Goal: Task Accomplishment & Management: Complete application form

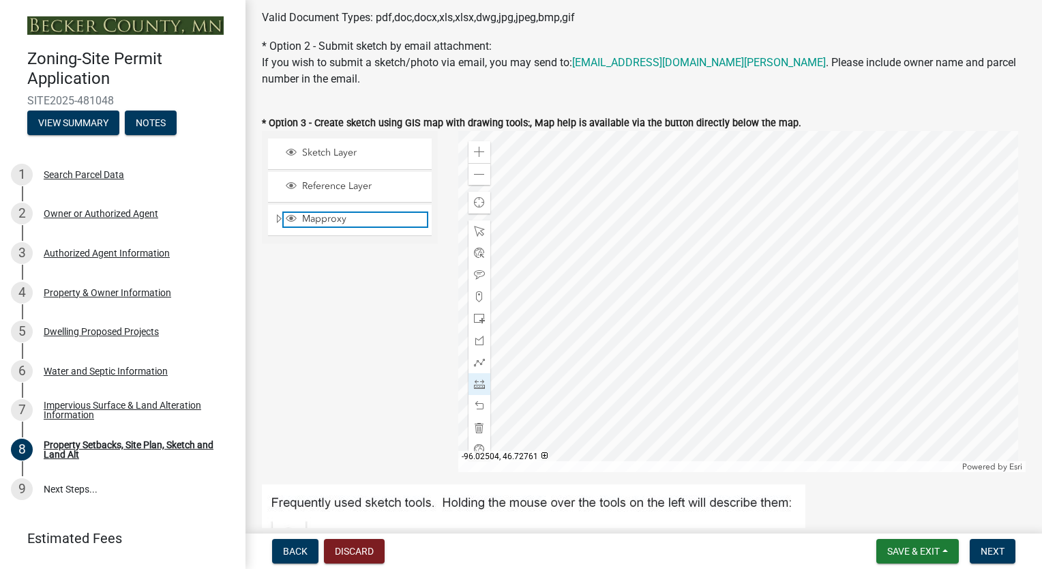
scroll to position [384, 0]
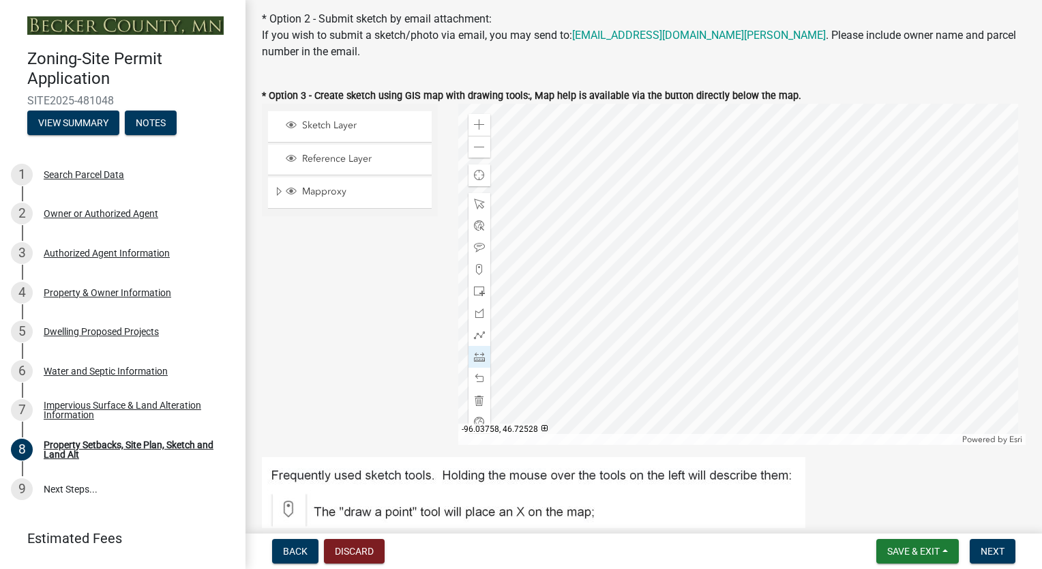
click at [726, 292] on div at bounding box center [742, 274] width 568 height 341
click at [728, 293] on div at bounding box center [742, 274] width 568 height 341
click at [477, 361] on span at bounding box center [479, 356] width 11 height 11
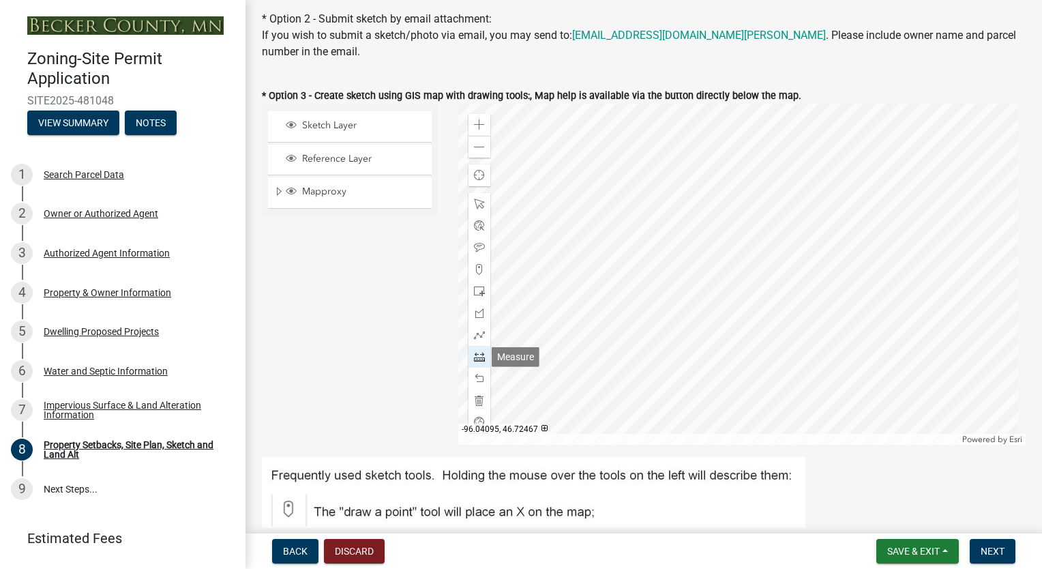
click at [477, 355] on span at bounding box center [479, 356] width 11 height 11
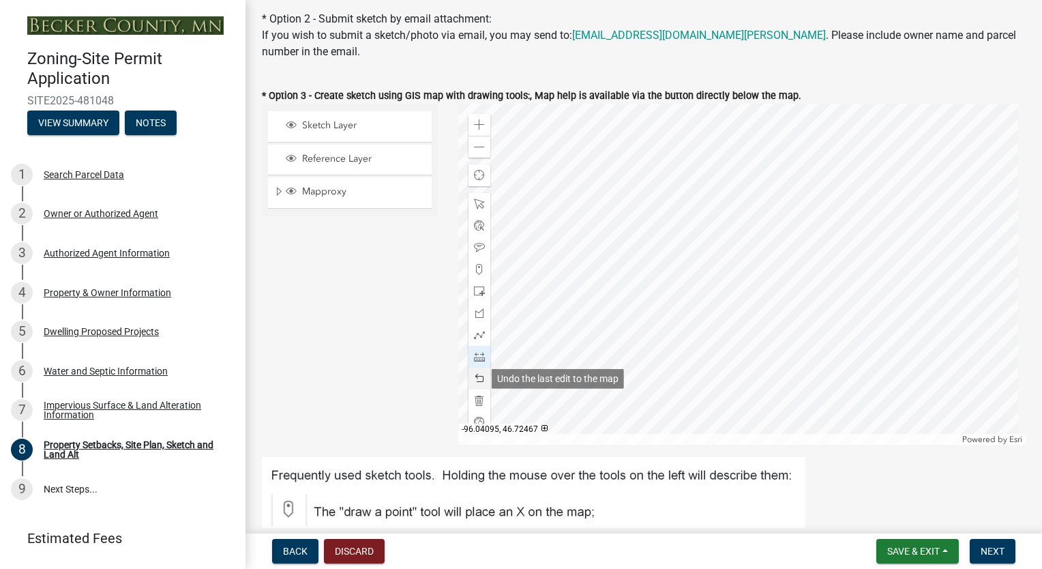
click at [477, 380] on span at bounding box center [479, 378] width 11 height 11
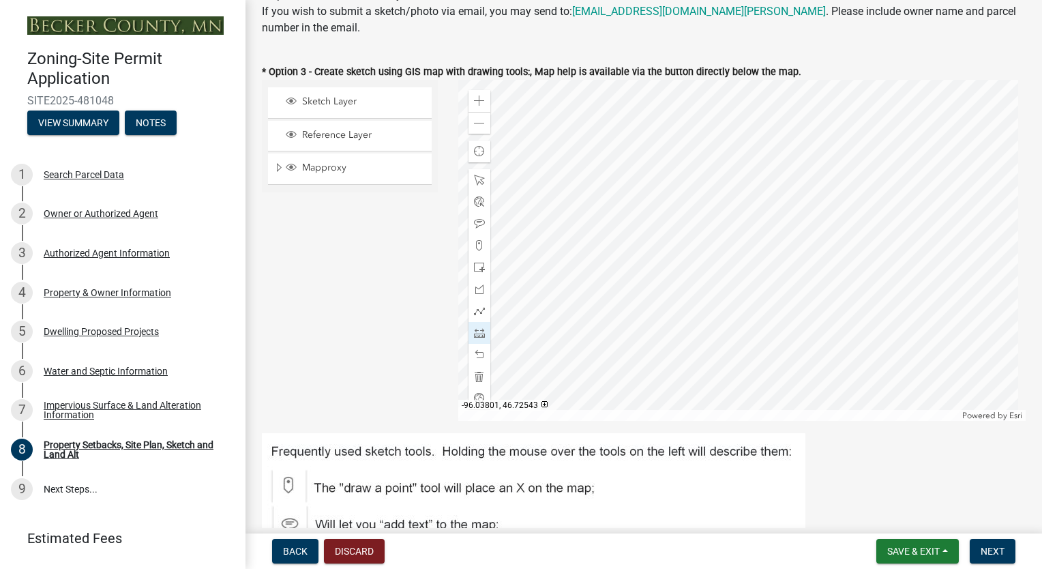
click at [697, 304] on div at bounding box center [742, 250] width 568 height 341
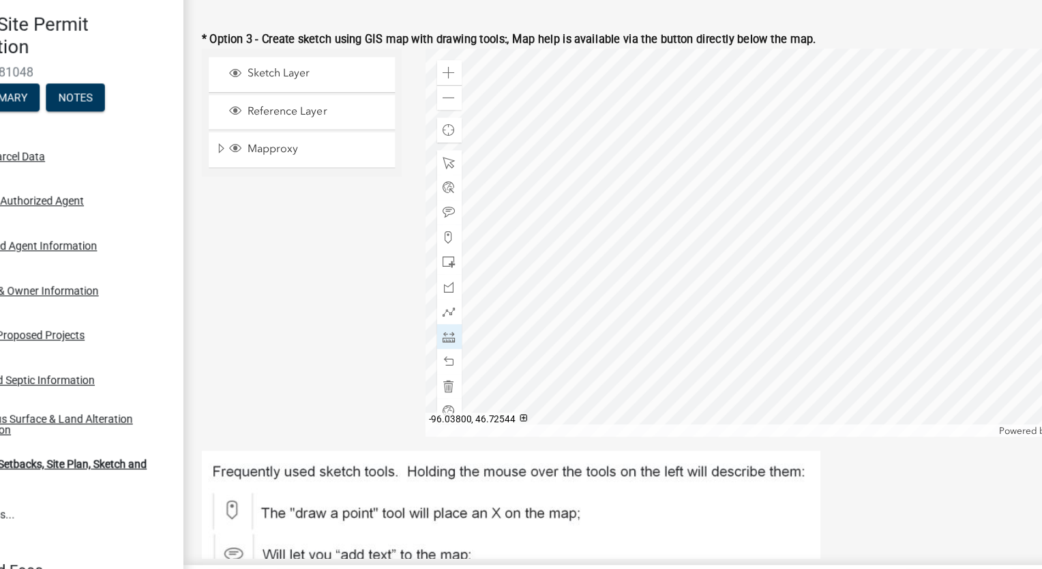
click at [700, 295] on div at bounding box center [742, 250] width 568 height 341
click at [721, 235] on div at bounding box center [742, 250] width 568 height 341
click at [725, 247] on div at bounding box center [742, 250] width 568 height 341
click at [768, 218] on div at bounding box center [742, 250] width 568 height 341
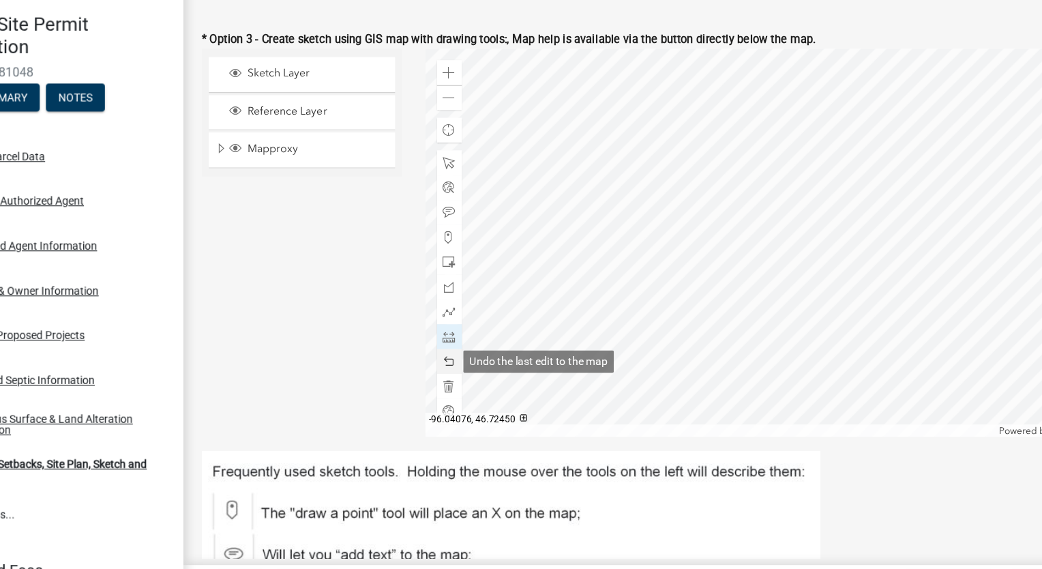
click at [475, 354] on span at bounding box center [479, 354] width 11 height 11
click at [479, 103] on span at bounding box center [479, 100] width 11 height 11
click at [477, 355] on span at bounding box center [479, 354] width 11 height 11
click at [843, 145] on div at bounding box center [742, 250] width 568 height 341
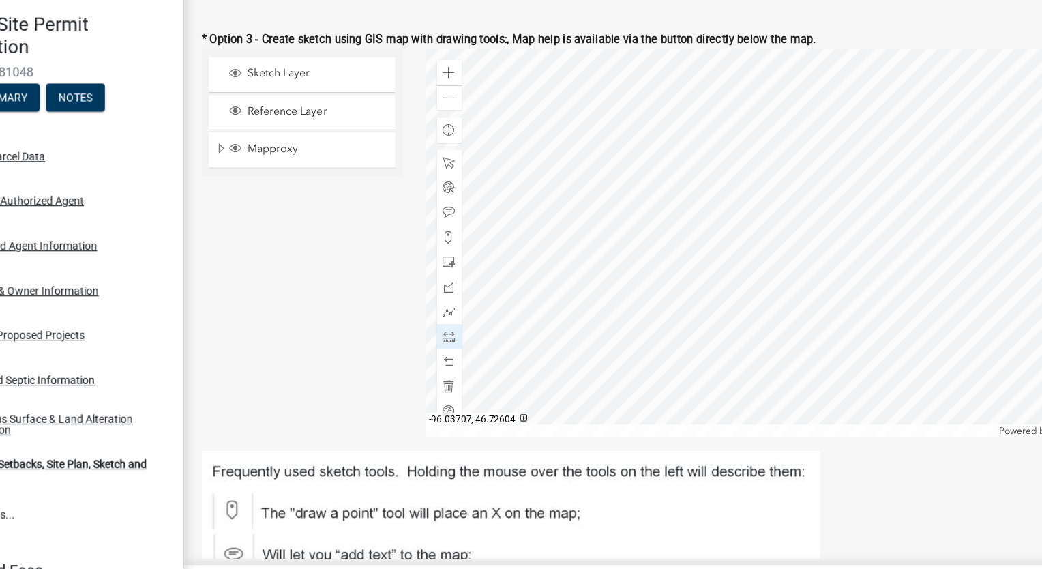
click at [830, 146] on div at bounding box center [742, 250] width 568 height 341
click at [593, 348] on div at bounding box center [742, 250] width 568 height 341
click at [473, 361] on div at bounding box center [479, 355] width 22 height 22
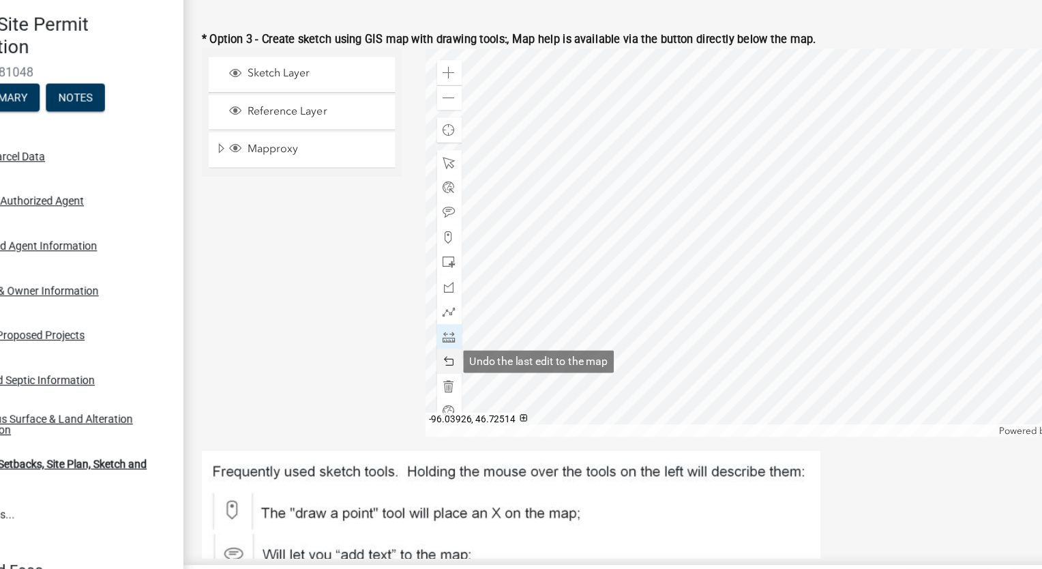
click at [473, 361] on div at bounding box center [479, 355] width 22 height 22
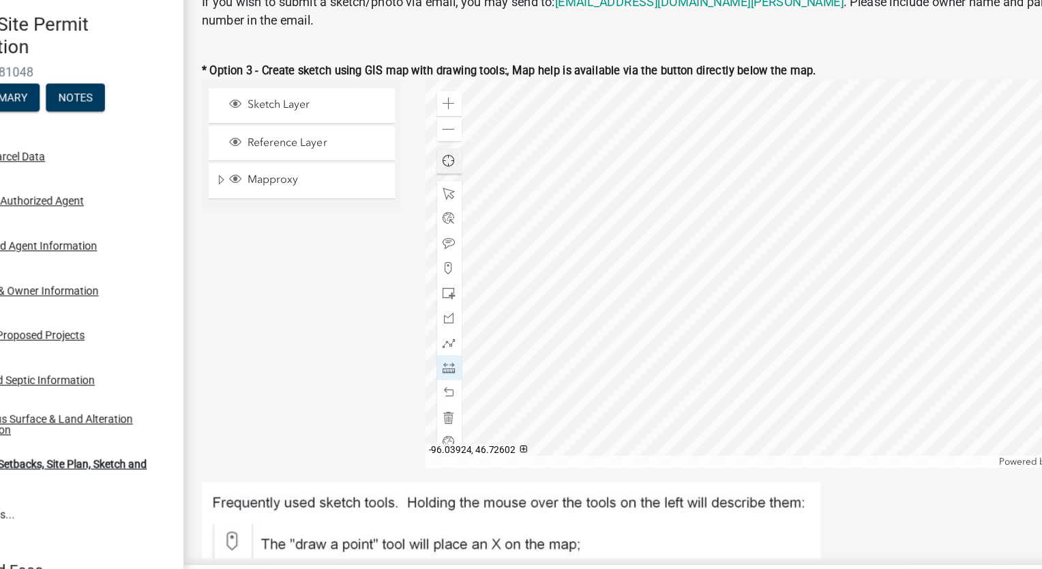
click at [474, 183] on span "Find my location" at bounding box center [479, 178] width 11 height 11
click at [475, 421] on span at bounding box center [479, 425] width 11 height 11
click at [479, 183] on span "Find my location" at bounding box center [479, 179] width 12 height 12
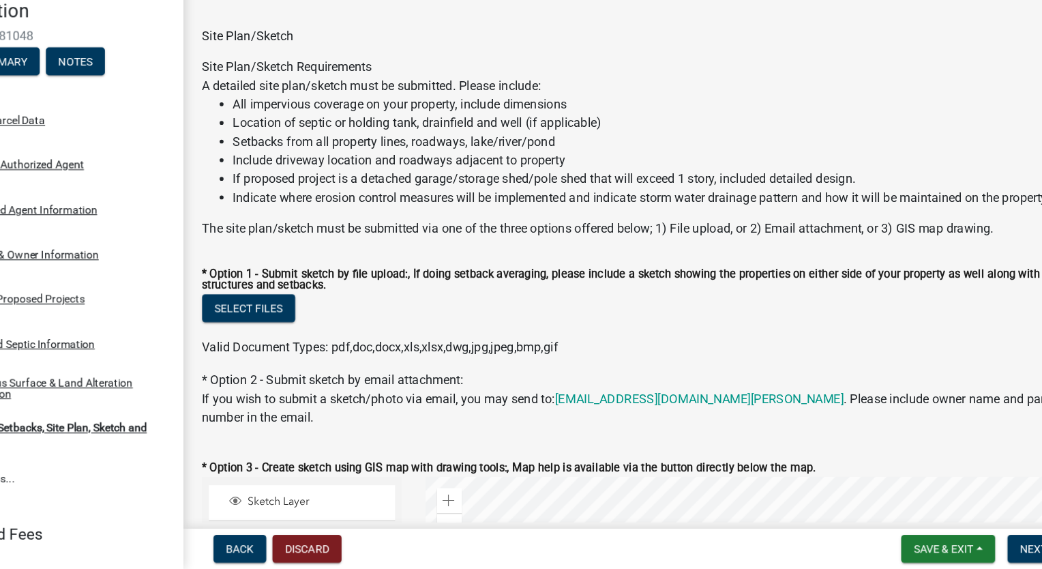
click at [909, 367] on div "Valid Document Types: pdf,doc,docx,xls,xlsx,dwg,jpg,jpeg,bmp,gif" at bounding box center [644, 374] width 784 height 16
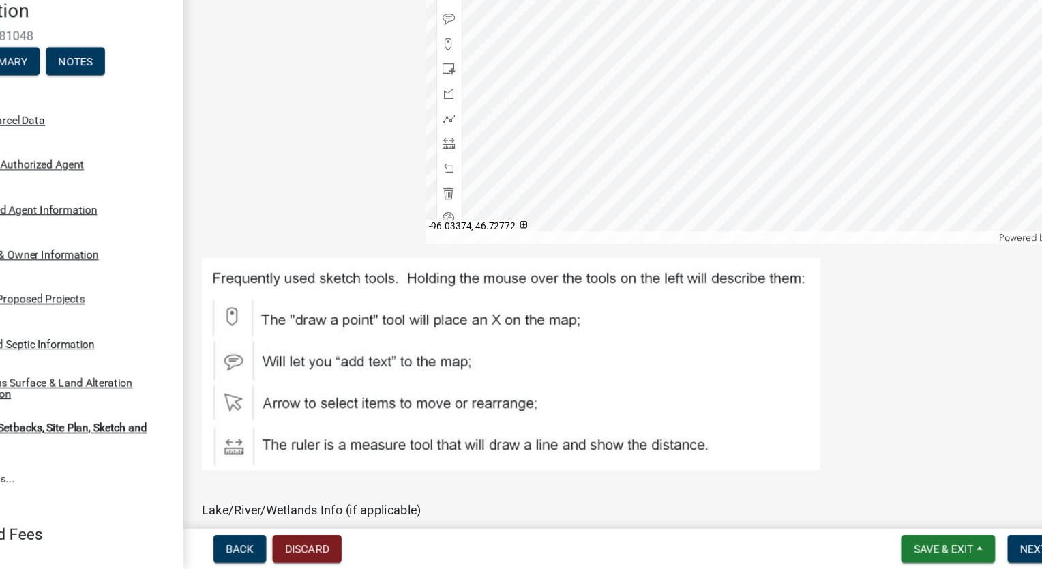
scroll to position [518, 0]
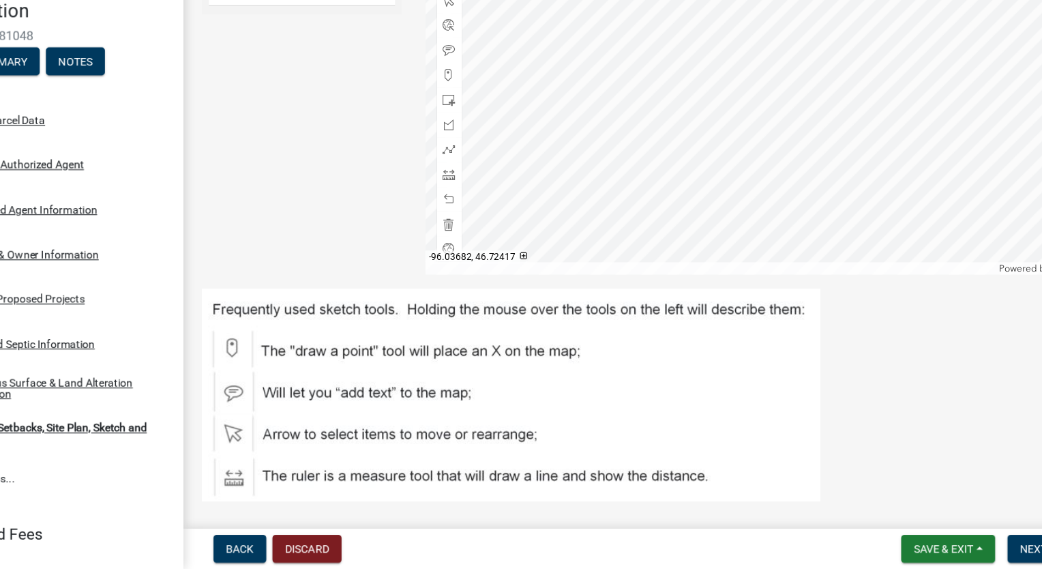
click at [771, 305] on div "Powered by [PERSON_NAME]" at bounding box center [742, 304] width 568 height 11
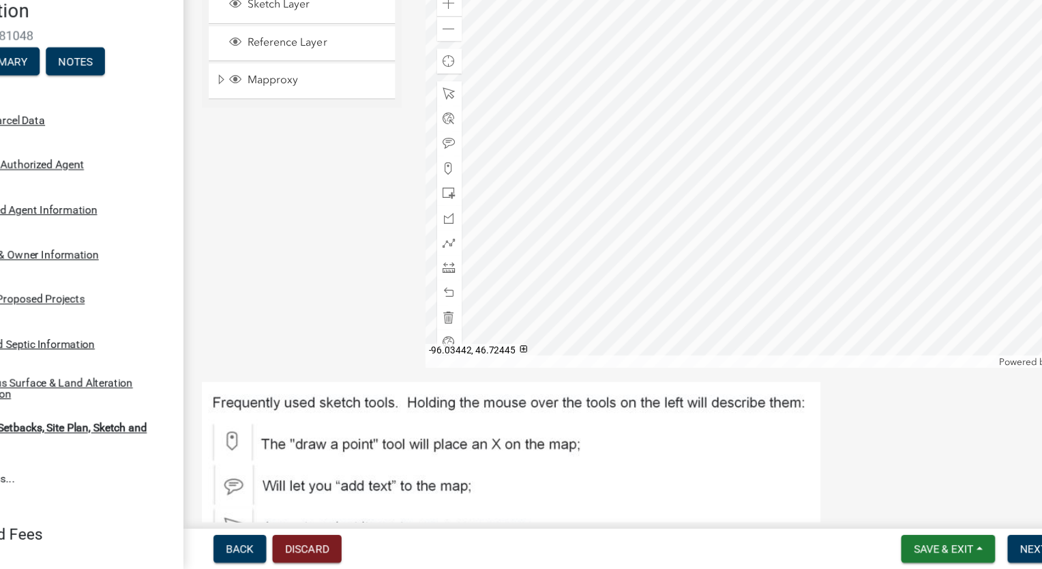
scroll to position [409, 0]
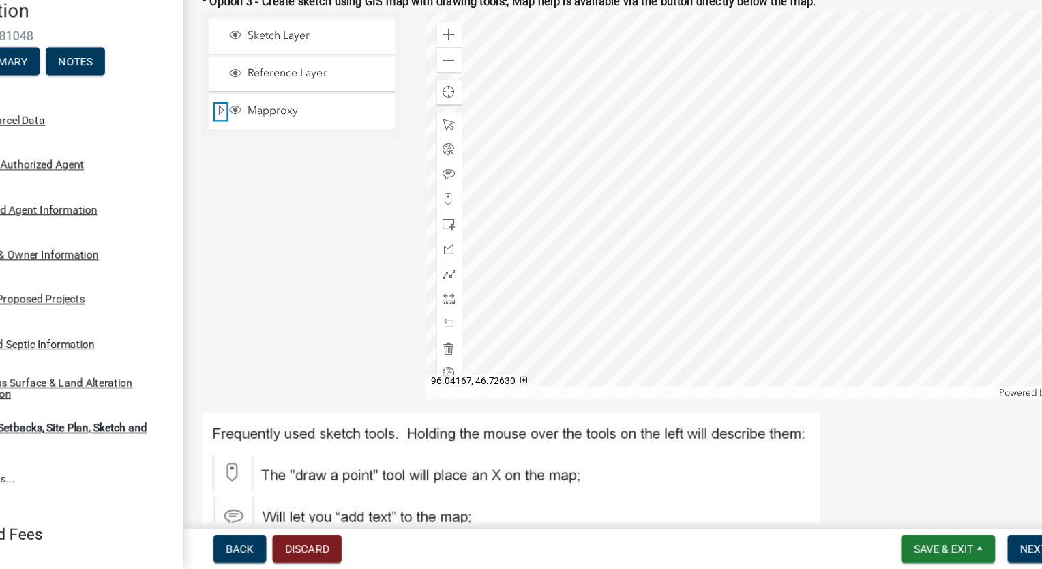
click at [275, 162] on span "Expand" at bounding box center [278, 166] width 11 height 13
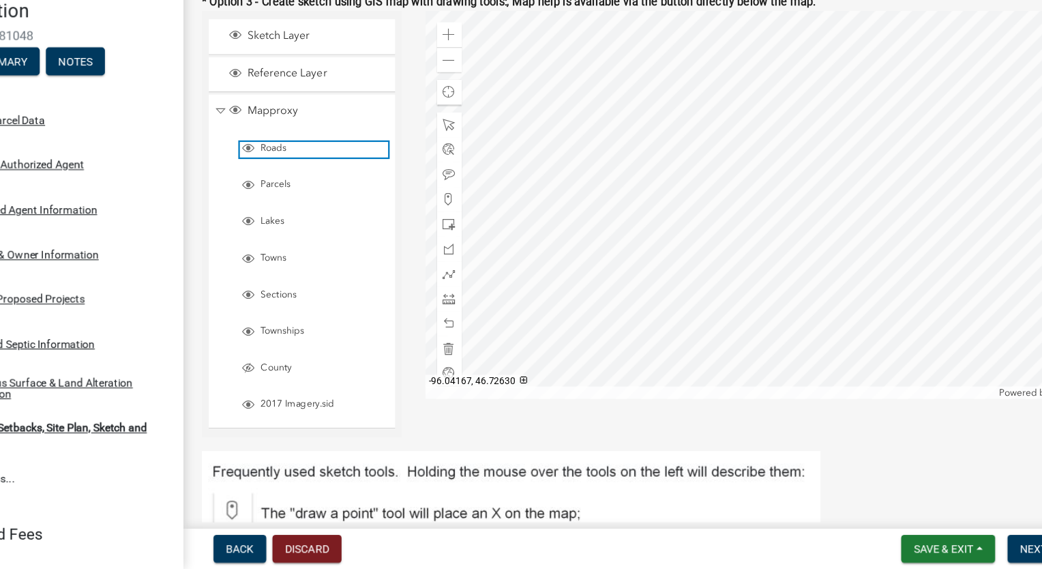
click at [310, 198] on span "Roads" at bounding box center [367, 199] width 115 height 11
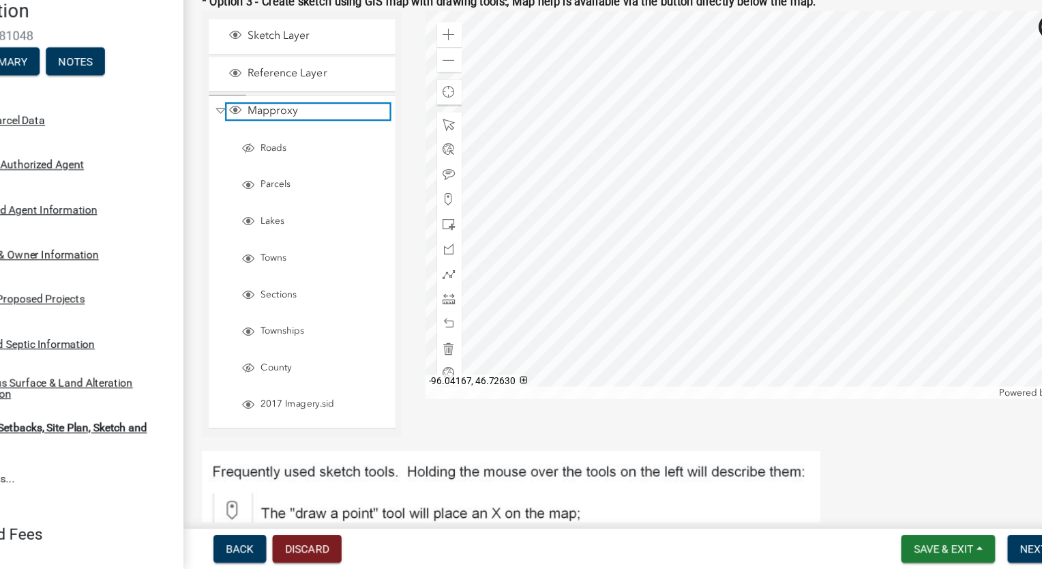
click at [333, 161] on span "Mapproxy" at bounding box center [363, 166] width 128 height 12
click at [276, 166] on span "Collapse" at bounding box center [278, 166] width 10 height 13
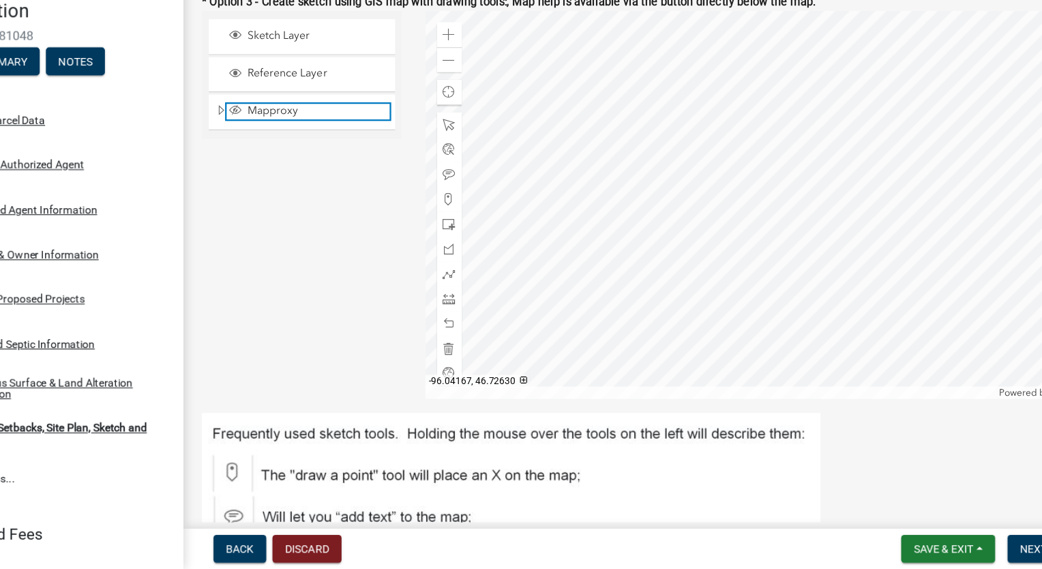
click at [309, 165] on span "Mapproxy" at bounding box center [363, 166] width 128 height 12
click at [275, 164] on span "Expand" at bounding box center [278, 166] width 11 height 13
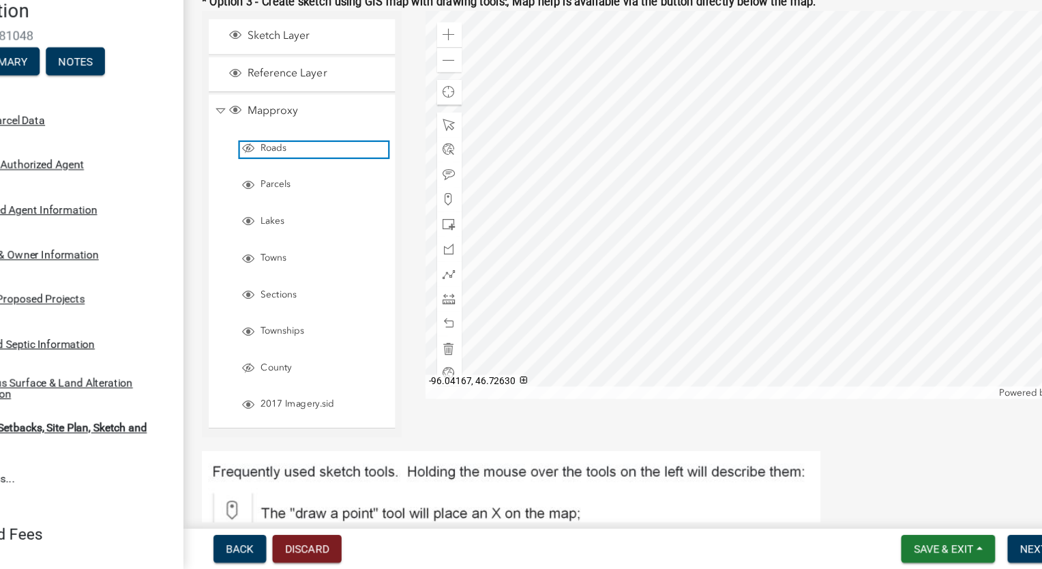
click at [312, 194] on span "Roads" at bounding box center [367, 199] width 115 height 11
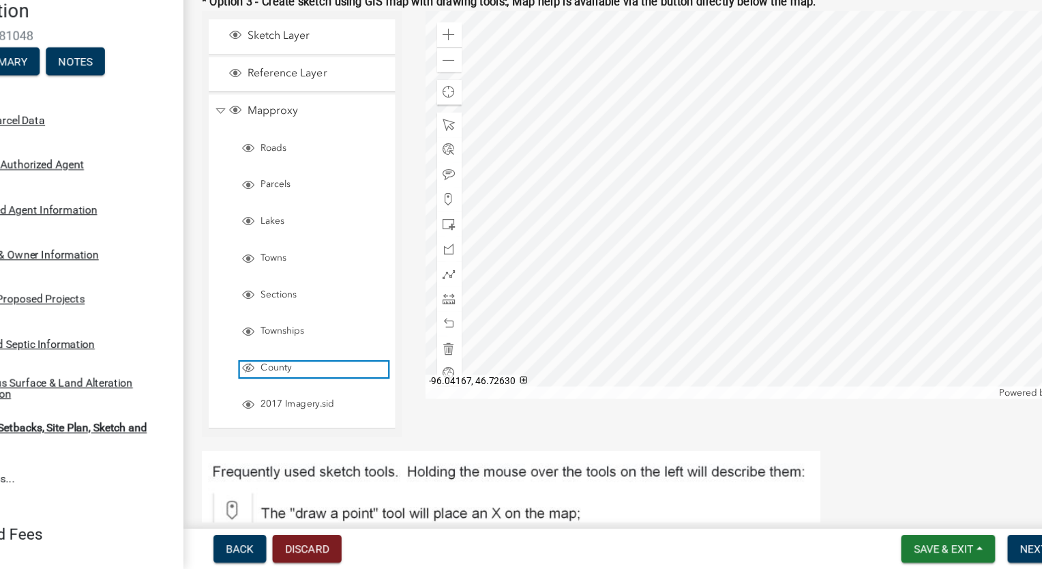
click at [328, 394] on span "County" at bounding box center [367, 392] width 115 height 11
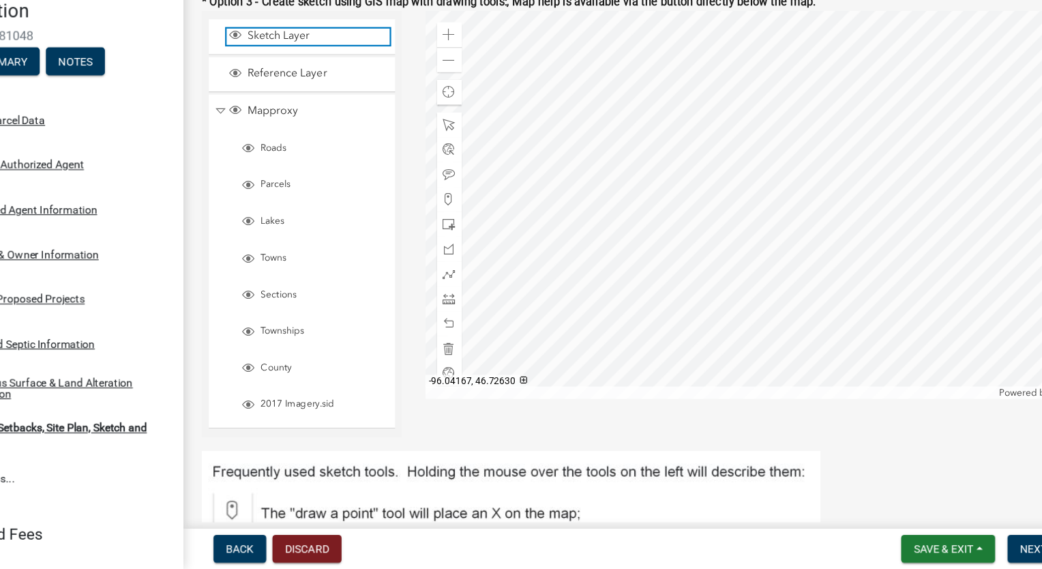
click at [292, 100] on span "Layer List" at bounding box center [291, 99] width 11 height 11
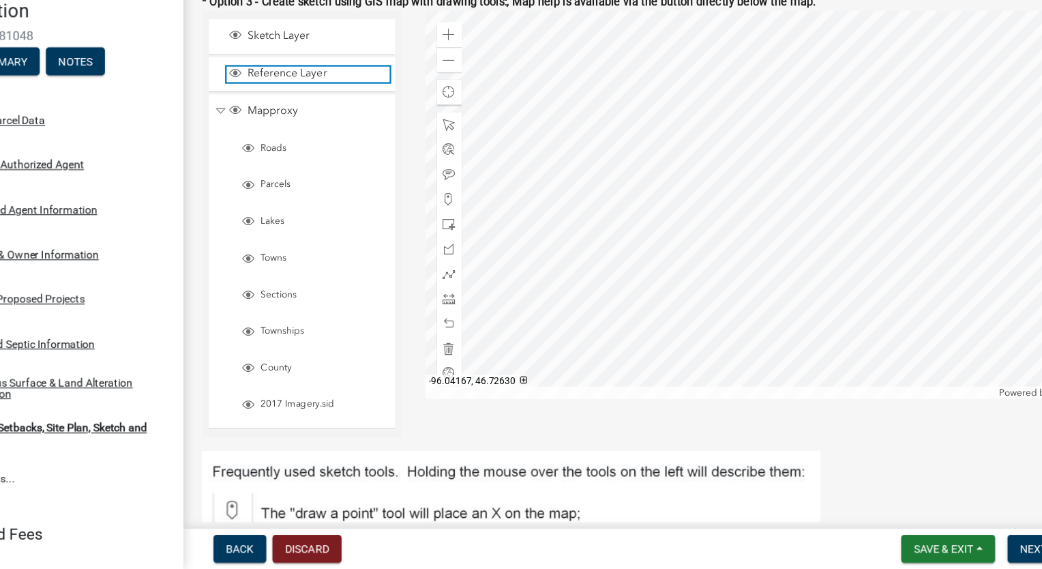
click at [293, 130] on span "Layer List" at bounding box center [291, 133] width 11 height 11
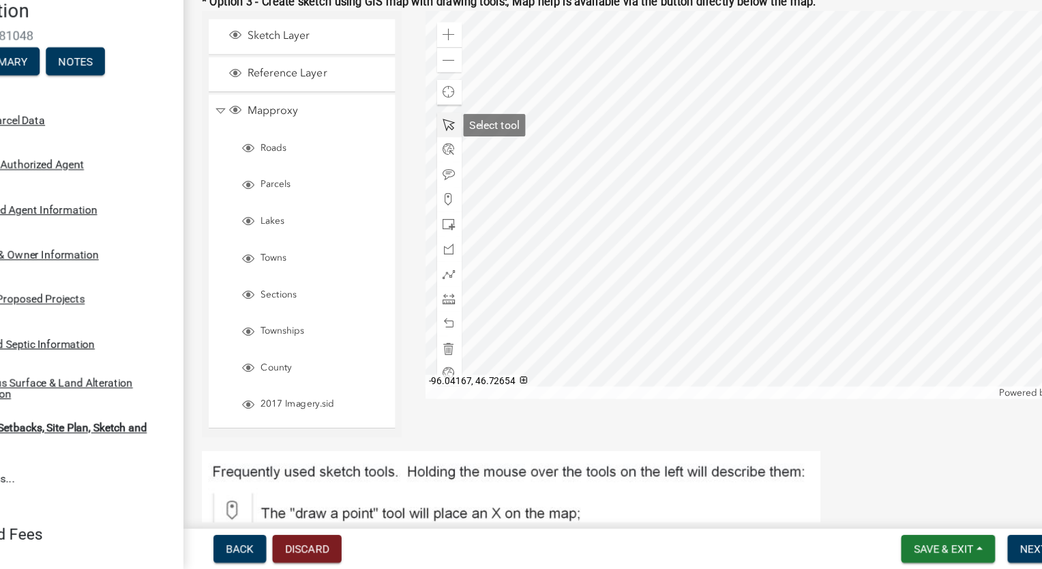
click at [478, 180] on span at bounding box center [479, 178] width 11 height 11
click at [578, 215] on div at bounding box center [742, 248] width 568 height 341
click at [628, 258] on div at bounding box center [742, 248] width 568 height 341
click at [469, 175] on div at bounding box center [479, 179] width 22 height 22
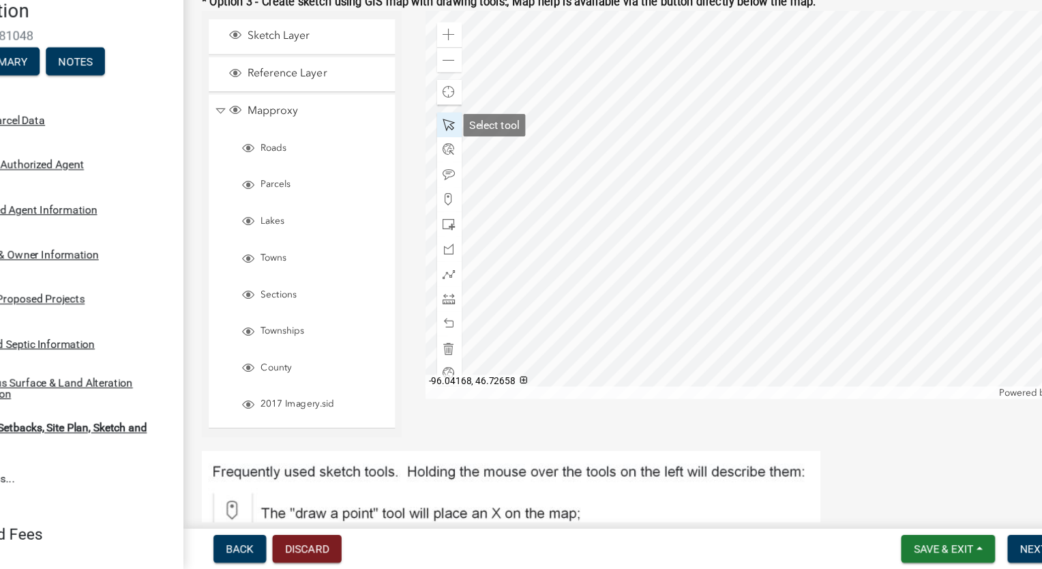
click at [476, 177] on span at bounding box center [479, 178] width 11 height 11
drag, startPoint x: 476, startPoint y: 177, endPoint x: 476, endPoint y: 205, distance: 28.0
click at [476, 205] on div at bounding box center [479, 288] width 22 height 240
click at [476, 205] on span at bounding box center [479, 200] width 11 height 11
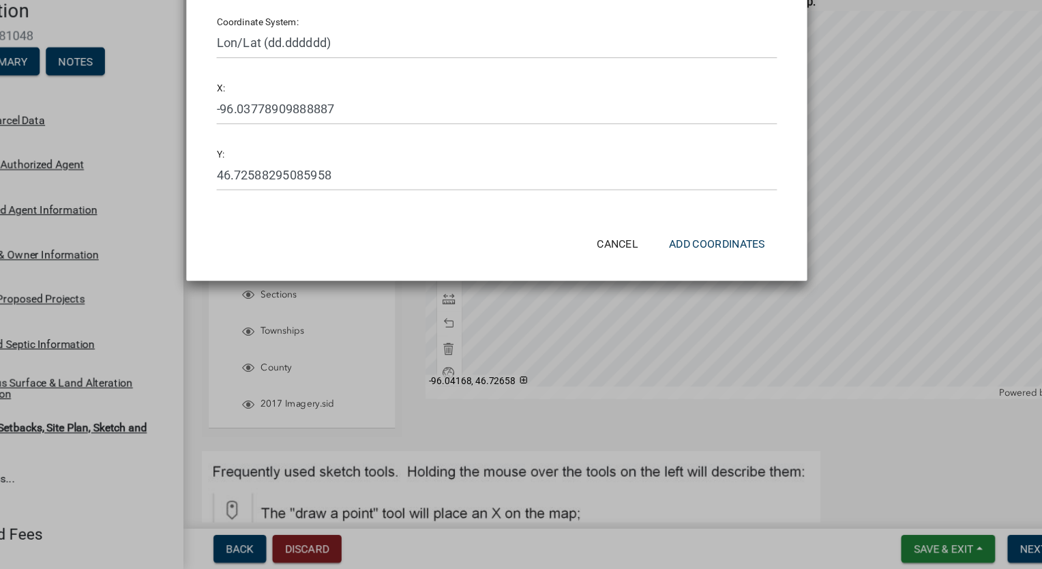
scroll to position [0, 0]
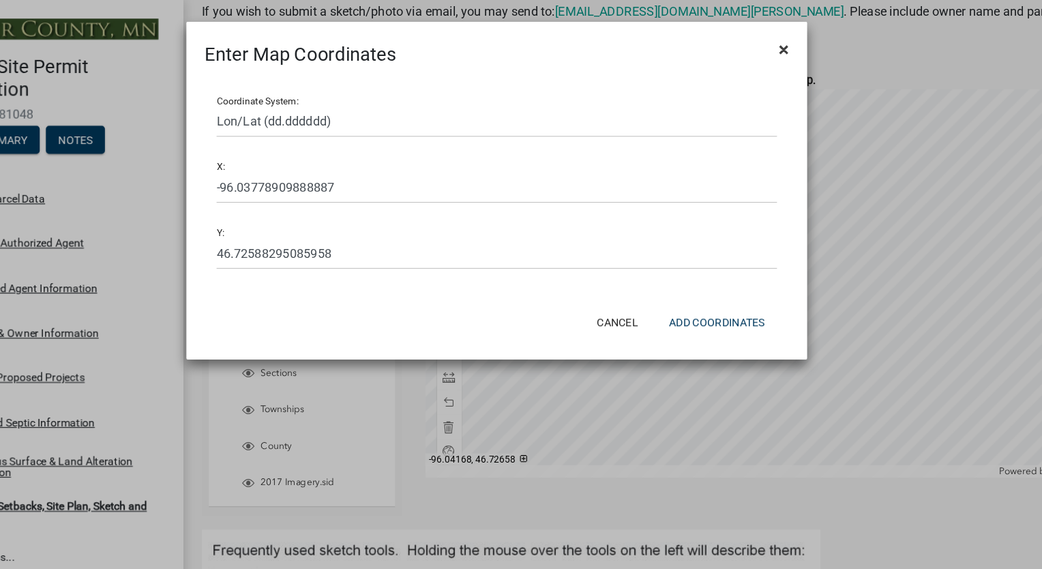
click at [771, 40] on span "×" at bounding box center [772, 43] width 9 height 19
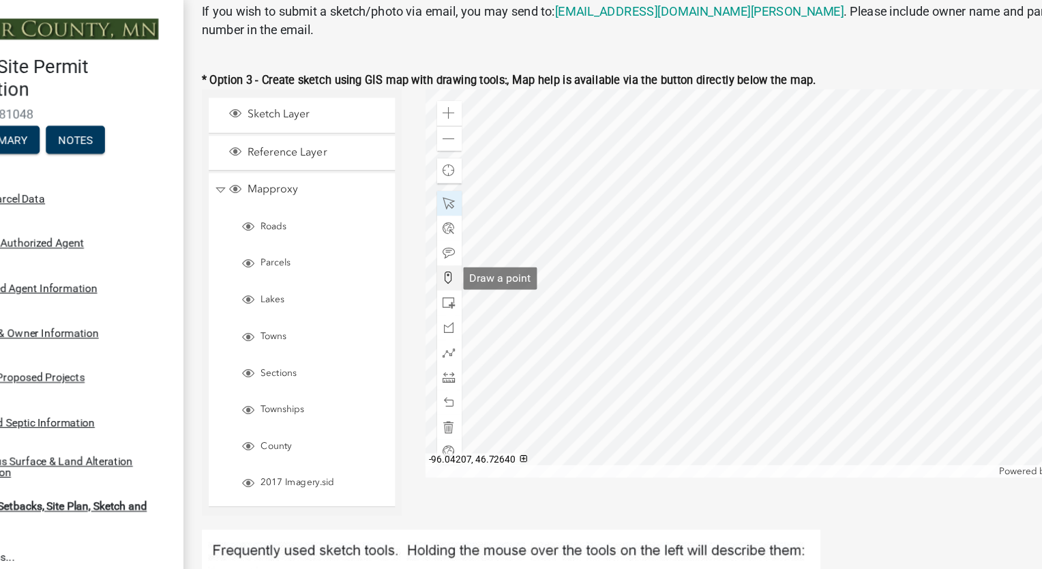
click at [479, 246] on span at bounding box center [479, 244] width 11 height 11
click at [639, 231] on div at bounding box center [742, 248] width 568 height 341
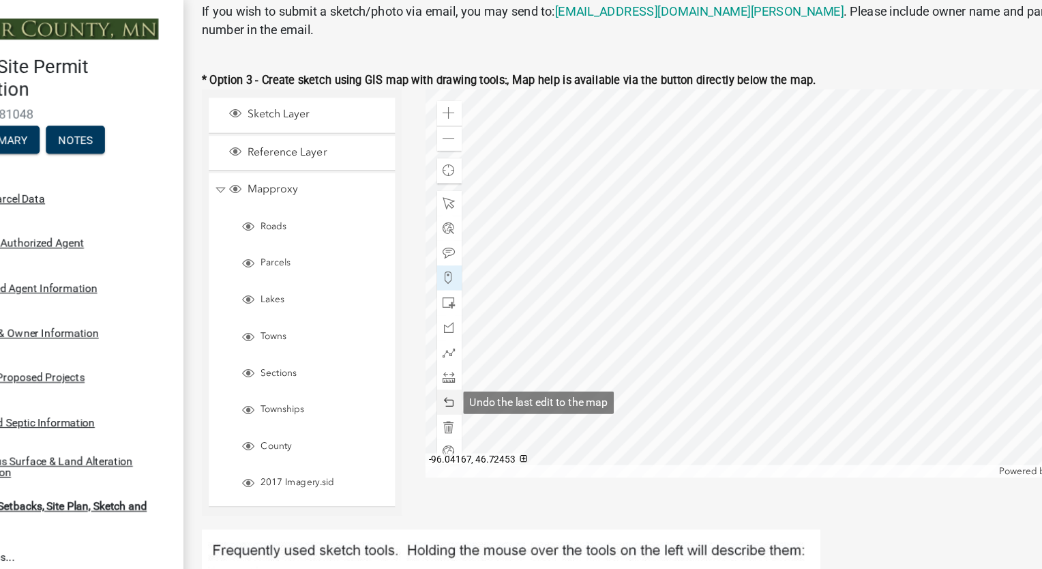
click at [479, 351] on span at bounding box center [479, 353] width 11 height 11
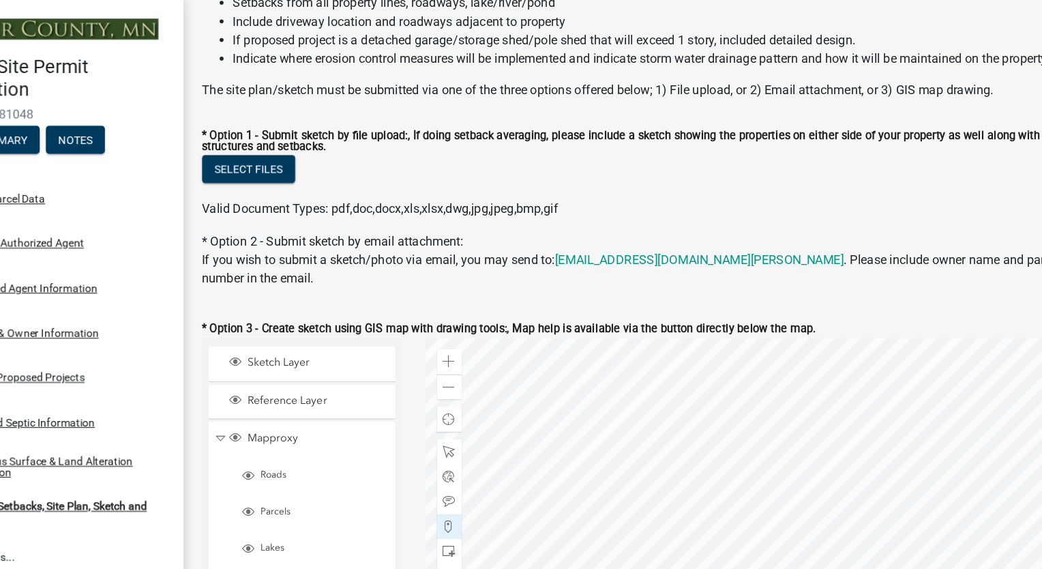
scroll to position [218, 0]
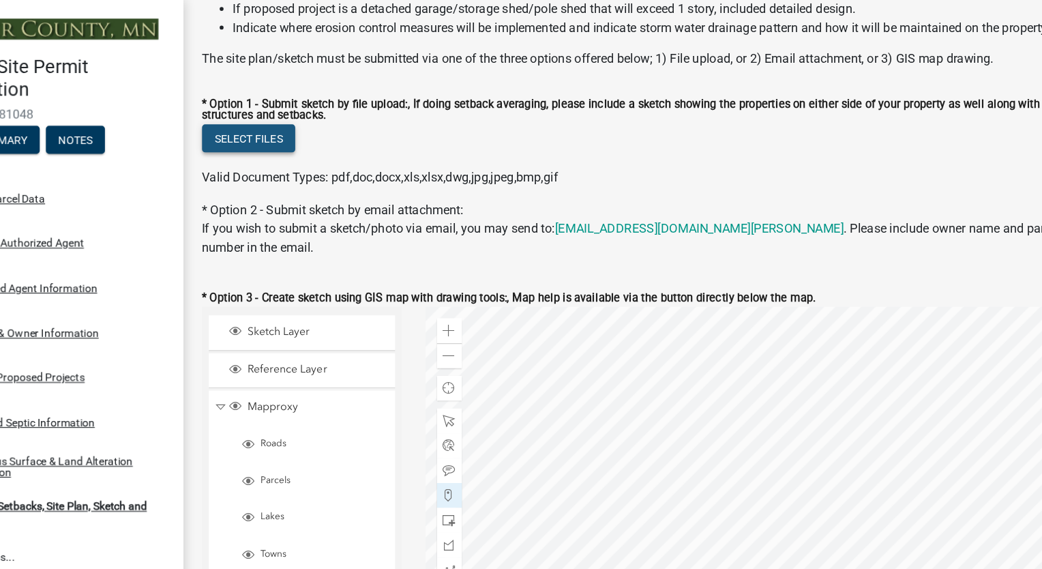
click at [315, 119] on button "Select files" at bounding box center [303, 121] width 82 height 25
click at [303, 122] on button "Select files" at bounding box center [303, 121] width 82 height 25
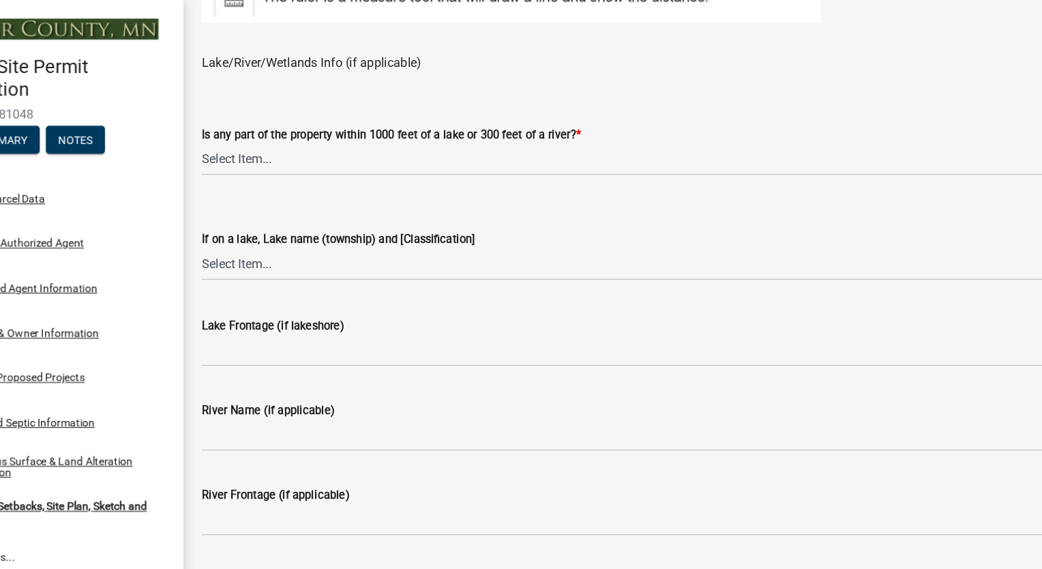
scroll to position [1118, 0]
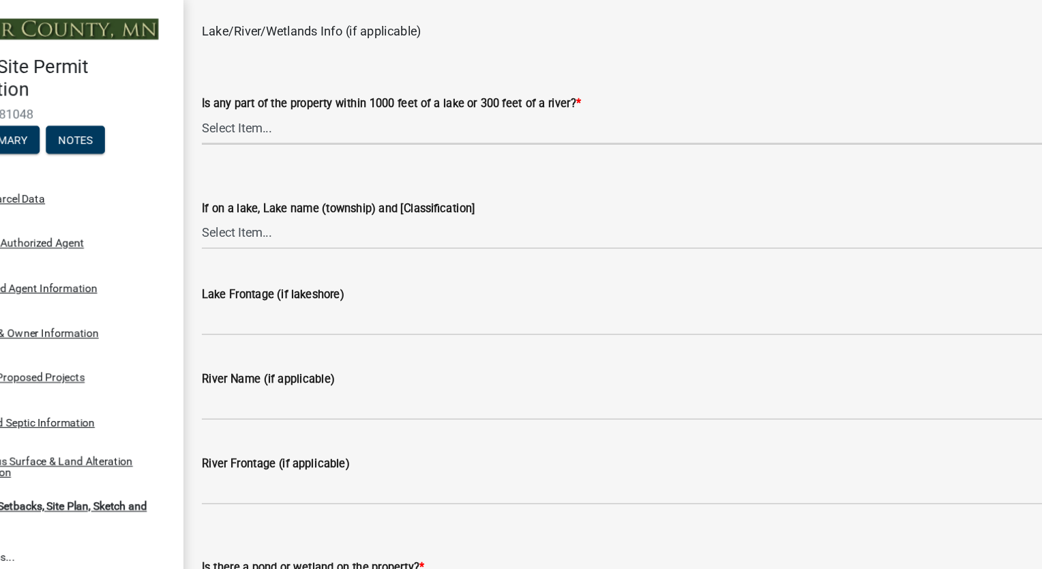
click at [310, 121] on select "Select Item... Shoreland-Riparian (Property is bordering a lake, river or strea…" at bounding box center [644, 113] width 764 height 28
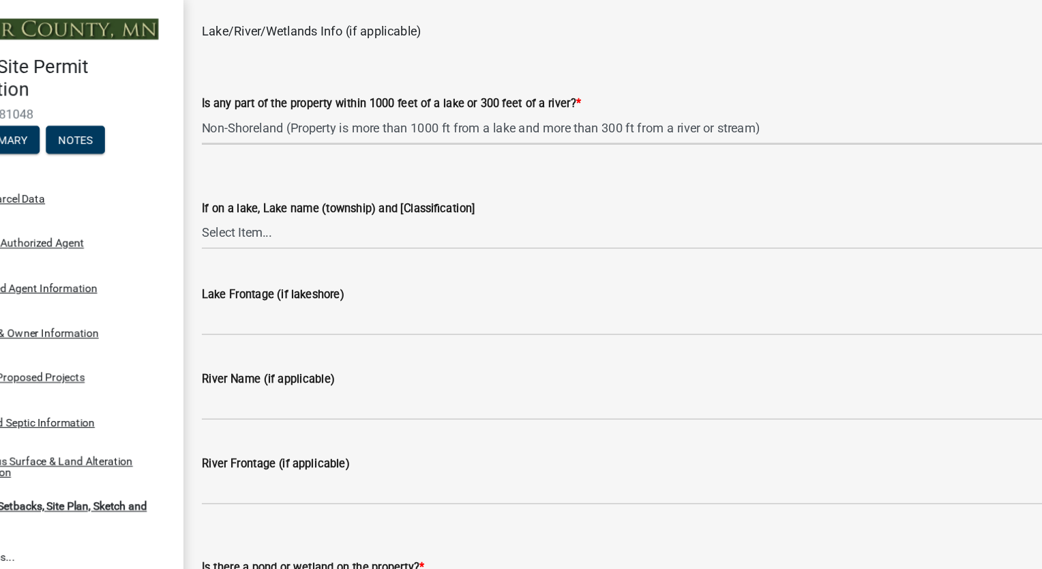
click at [262, 100] on select "Select Item... Shoreland-Riparian (Property is bordering a lake, river or strea…" at bounding box center [644, 113] width 764 height 28
select select "d89fbfa0-1150-4954-b91c-9d482c9530a3"
click at [303, 204] on select "Select Item... [GEOGRAPHIC_DATA] is not listed below [GEOGRAPHIC_DATA] ([GEOGRA…" at bounding box center [644, 205] width 764 height 28
click at [404, 210] on select "Select Item... [GEOGRAPHIC_DATA] is not listed below [GEOGRAPHIC_DATA] ([GEOGRA…" at bounding box center [644, 205] width 764 height 28
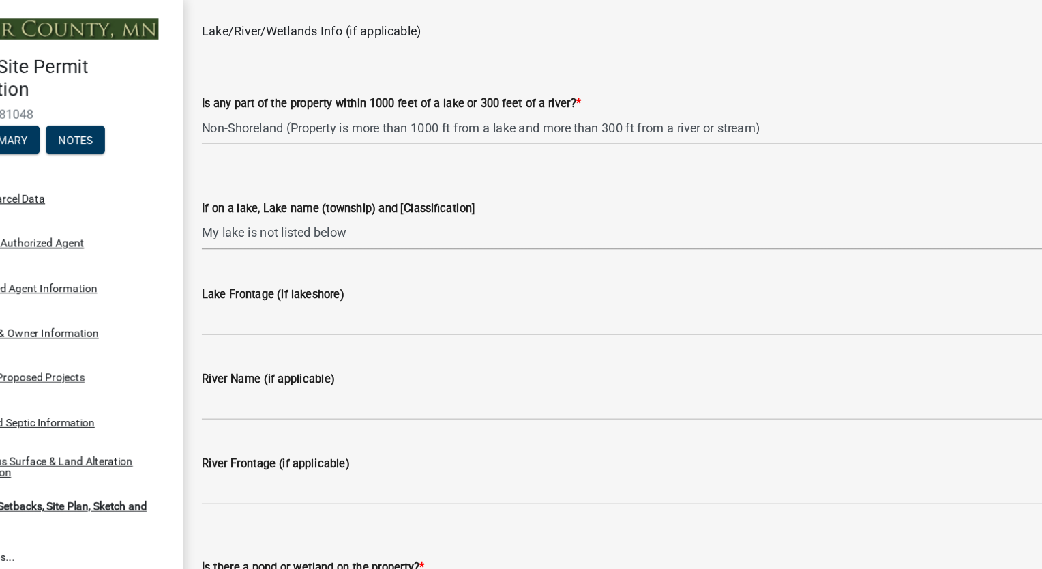
click at [262, 192] on select "Select Item... [GEOGRAPHIC_DATA] is not listed below [GEOGRAPHIC_DATA] ([GEOGRA…" at bounding box center [644, 205] width 764 height 28
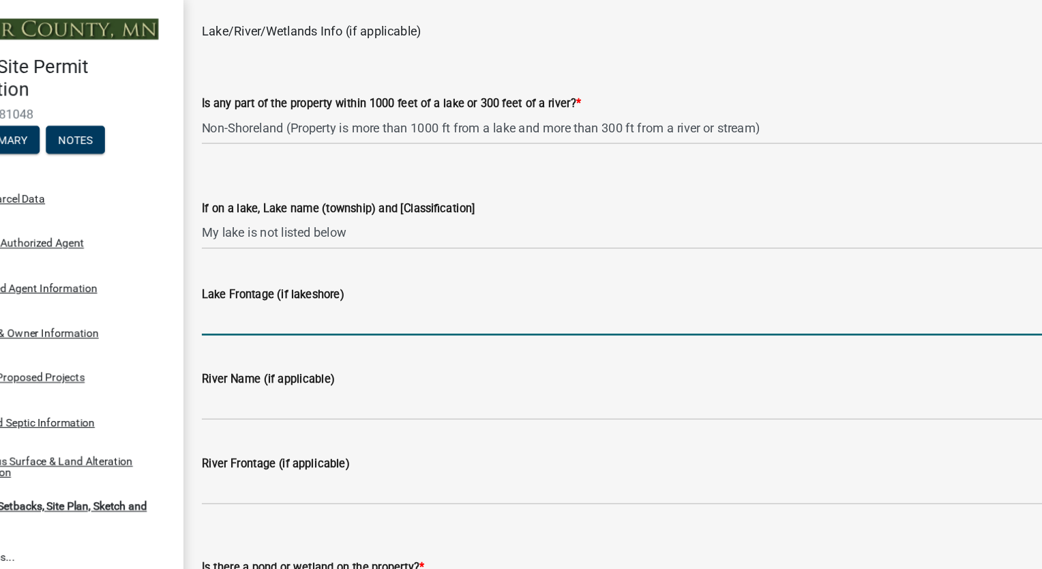
click at [310, 283] on input "Lake Frontage (if lakeshore)" at bounding box center [644, 281] width 764 height 28
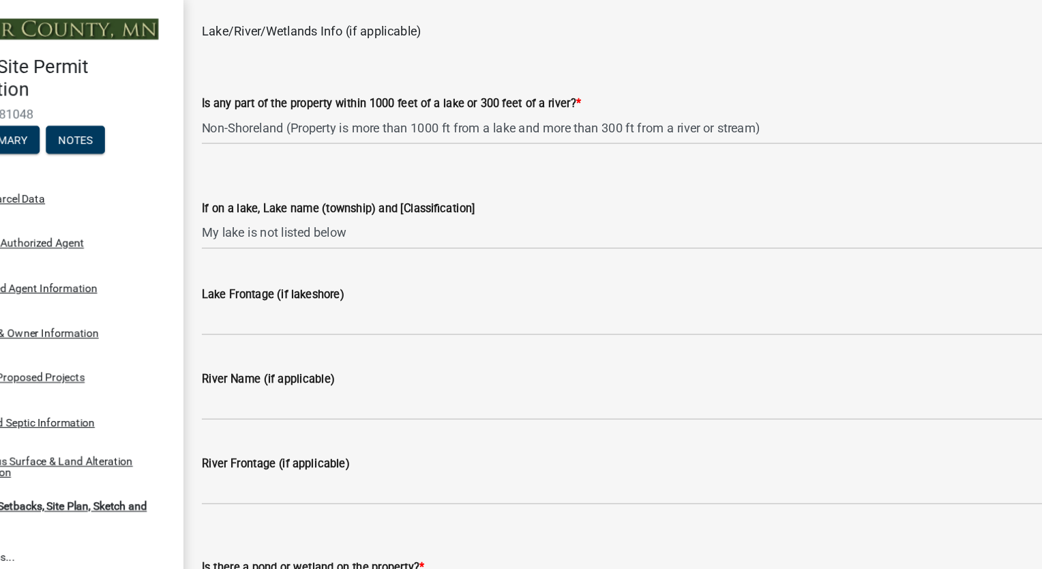
click at [967, 406] on div "River Frontage (if applicable)" at bounding box center [644, 407] width 764 height 16
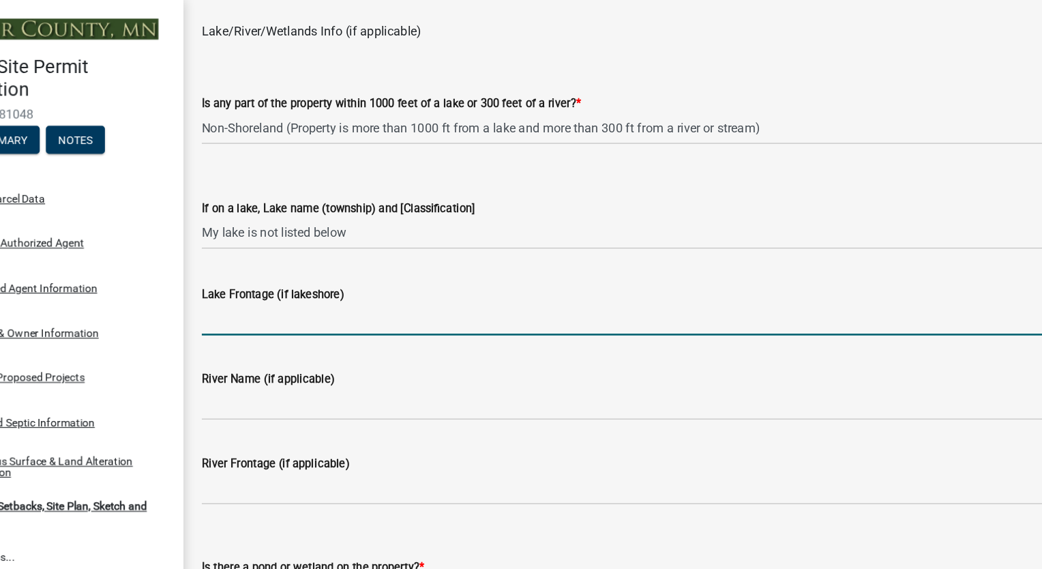
click at [336, 286] on input "Lake Frontage (if lakeshore)" at bounding box center [644, 281] width 764 height 28
click at [396, 208] on select "Select Item... [GEOGRAPHIC_DATA] is not listed below [GEOGRAPHIC_DATA] ([GEOGRA…" at bounding box center [644, 205] width 764 height 28
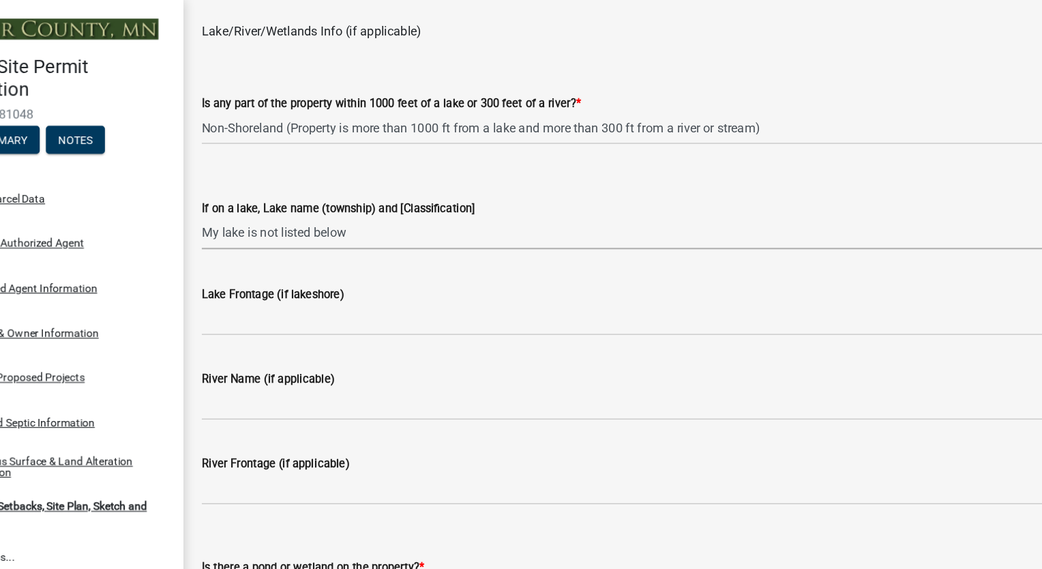
click at [396, 208] on select "Select Item... [GEOGRAPHIC_DATA] is not listed below [GEOGRAPHIC_DATA] ([GEOGRA…" at bounding box center [644, 205] width 764 height 28
click at [262, 192] on select "Select Item... [GEOGRAPHIC_DATA] is not listed below [GEOGRAPHIC_DATA] ([GEOGRA…" at bounding box center [644, 205] width 764 height 28
select select "1b108c74-7388-45a4-b924-e1116e66e0ab"
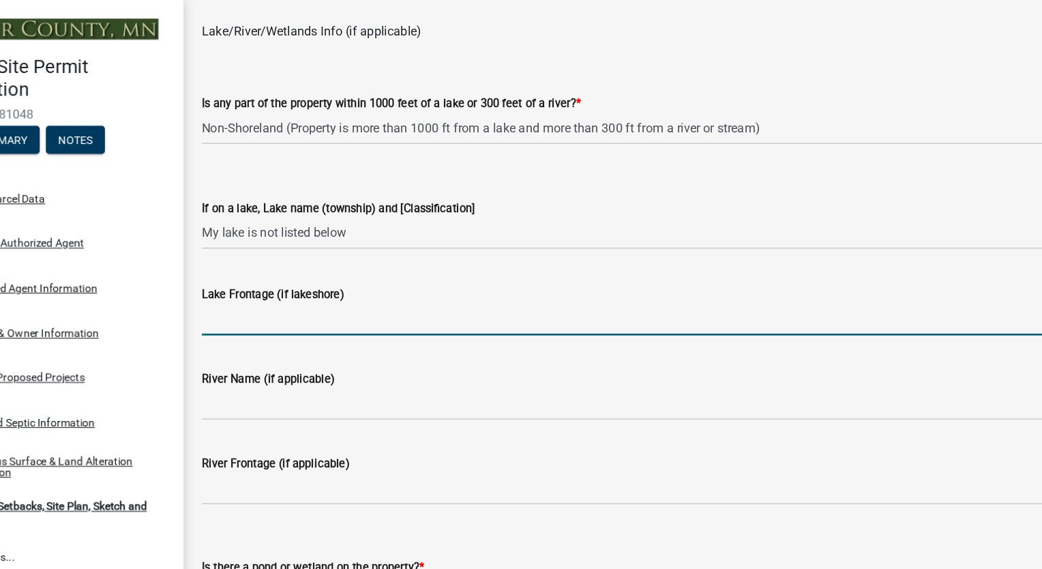
click at [320, 283] on input "Lake Frontage (if lakeshore)" at bounding box center [644, 281] width 764 height 28
type input "N/A"
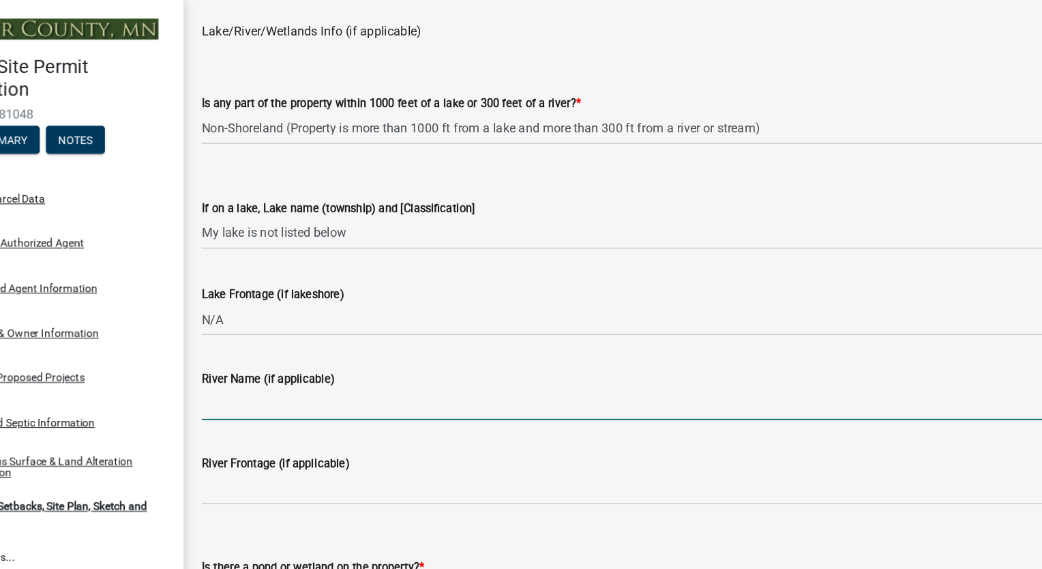
click at [286, 356] on input "River Name (if applicable)" at bounding box center [644, 355] width 764 height 28
type input "N/A"
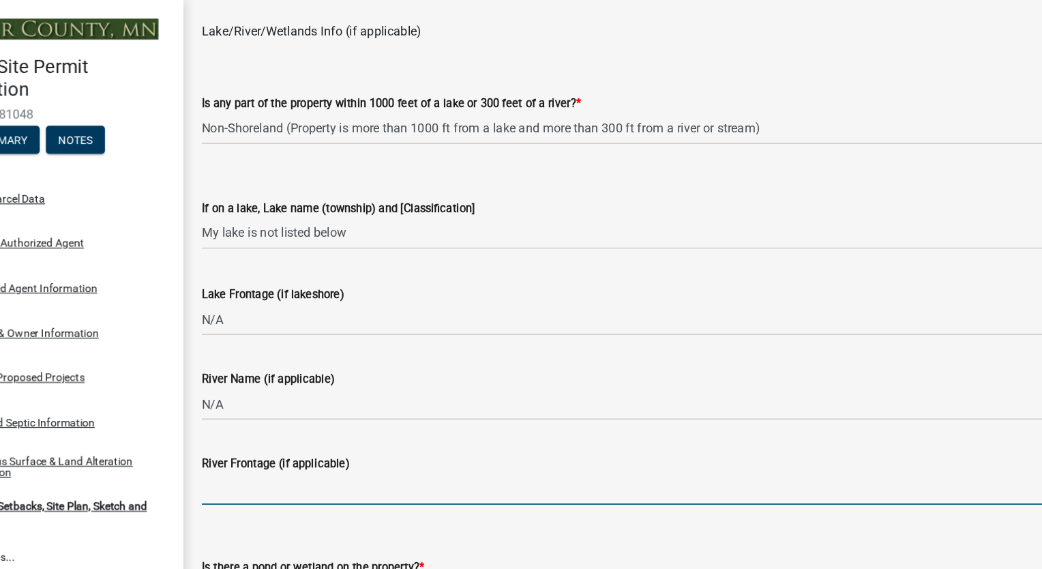
click at [301, 438] on input "River Frontage (if applicable)" at bounding box center [644, 429] width 764 height 28
type input "N/A"
click at [556, 408] on div "River Frontage (if applicable)" at bounding box center [644, 407] width 764 height 16
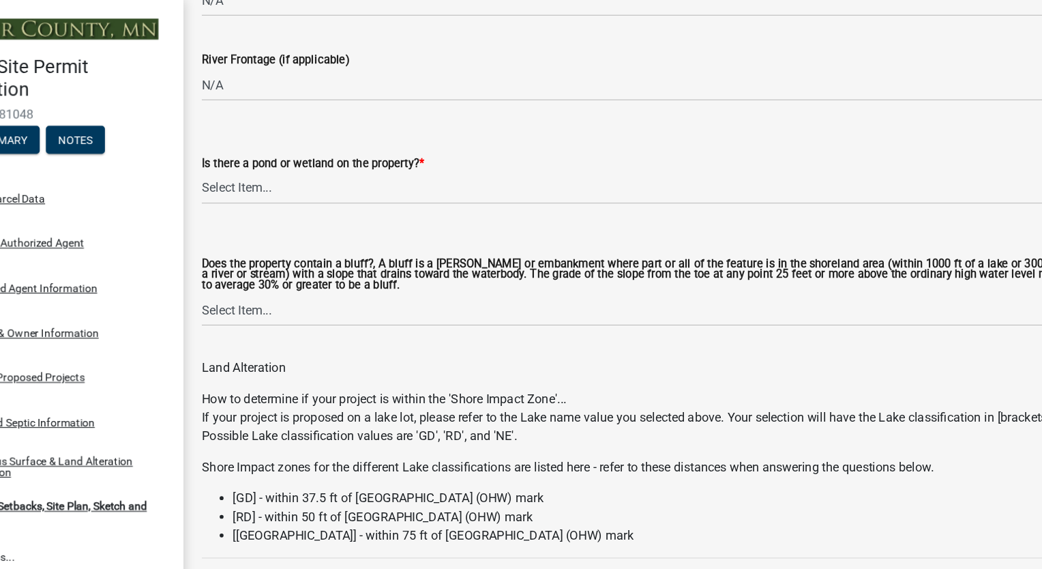
scroll to position [1500, 0]
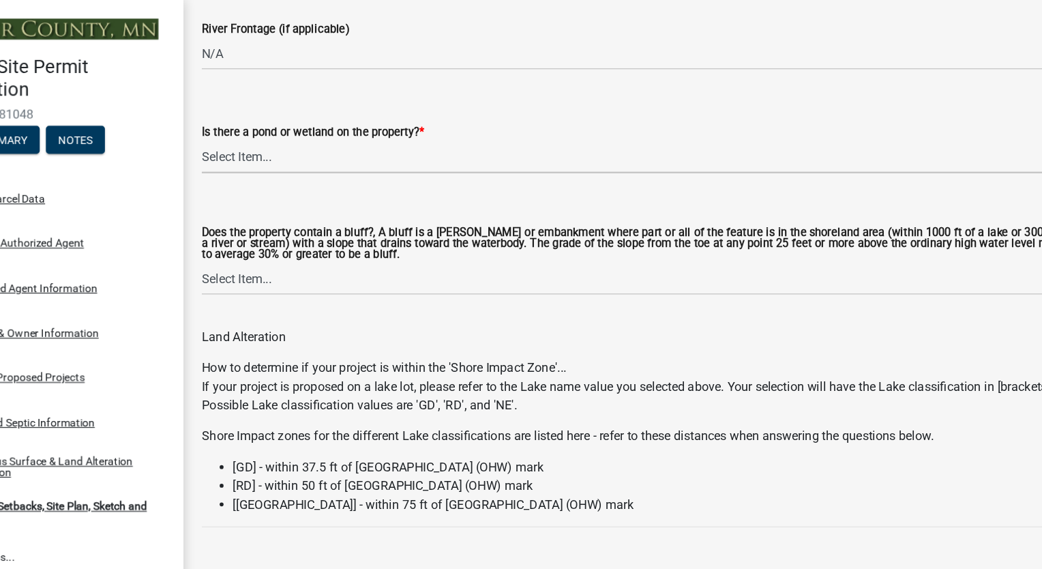
click at [324, 148] on select "Select Item... Yes No" at bounding box center [644, 138] width 764 height 28
click at [262, 125] on select "Select Item... Yes No" at bounding box center [644, 138] width 764 height 28
select select "b56a4575-9846-47cf-8067-c59a4853da22"
click at [295, 246] on select "Select Item... Yes No" at bounding box center [644, 245] width 764 height 28
click at [262, 233] on select "Select Item... Yes No" at bounding box center [644, 245] width 764 height 28
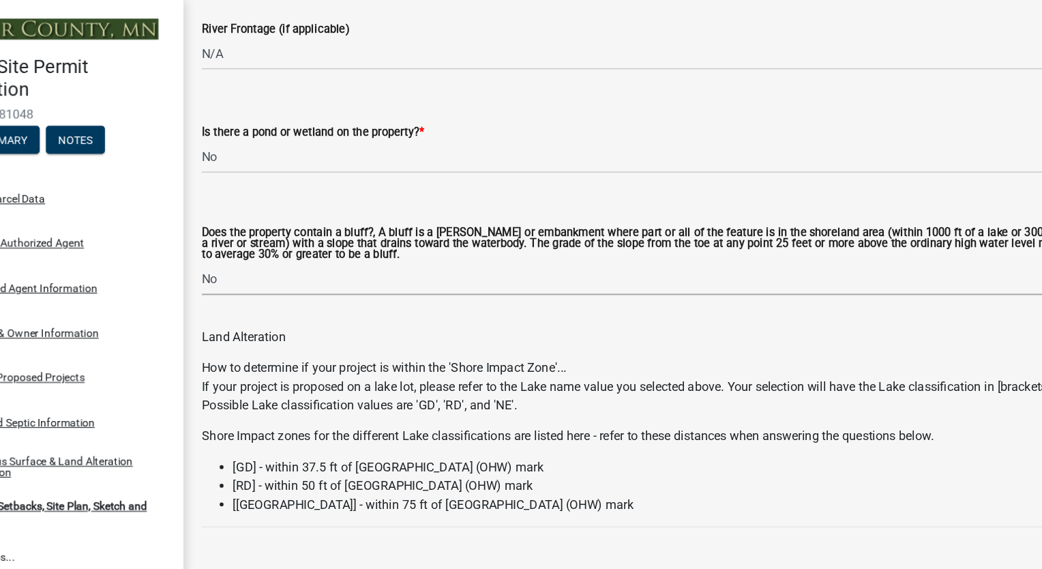
select select "12f785fb-c378-4b18-841c-21c73dc99083"
click at [681, 318] on div "How to determine if your project is within the 'Shore Impact Zone'... If your p…" at bounding box center [644, 389] width 764 height 148
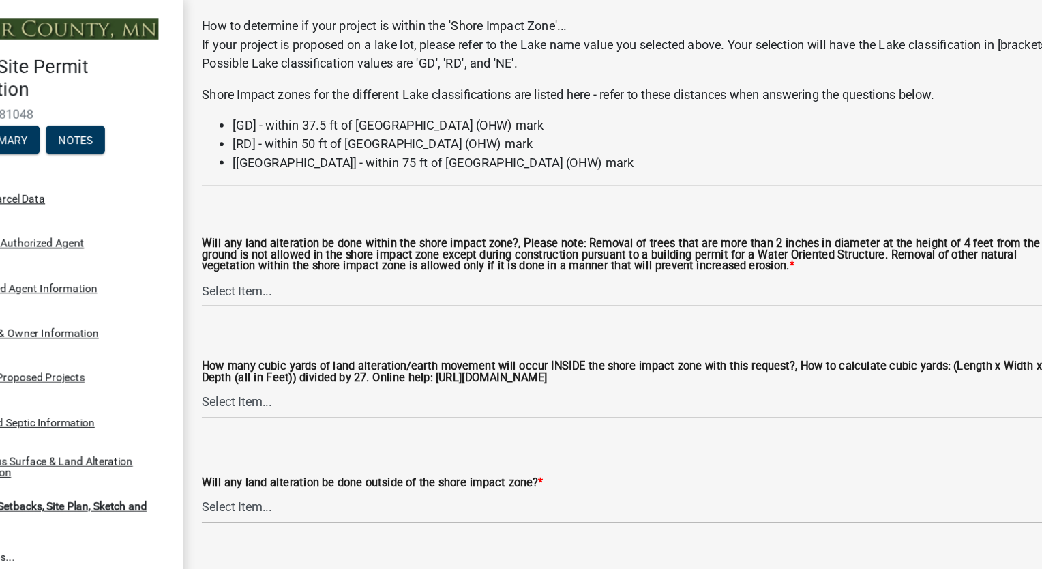
scroll to position [1827, 0]
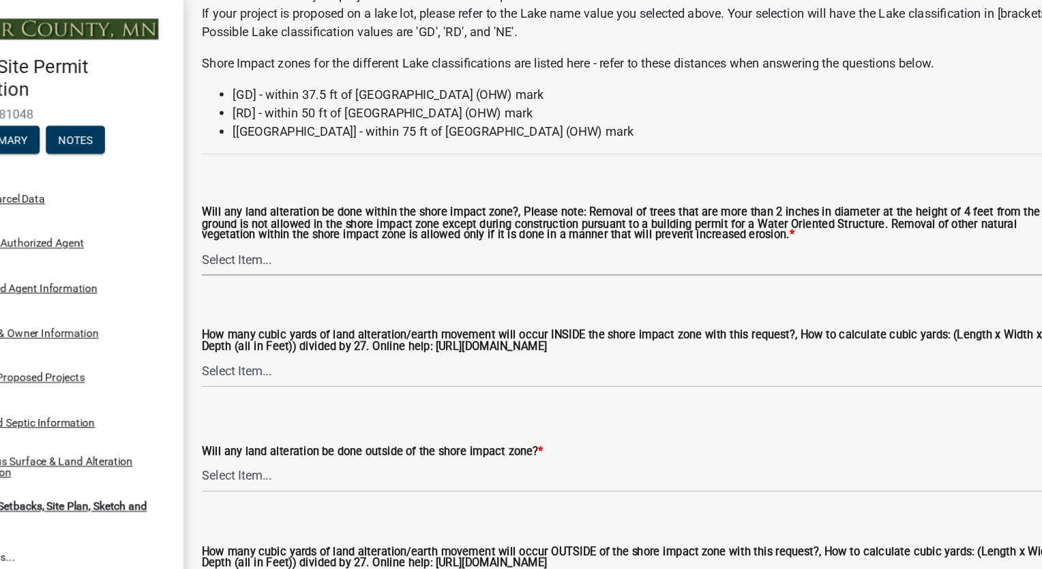
click at [302, 233] on select "Select Item... Yes No N/A" at bounding box center [644, 228] width 764 height 28
click at [262, 215] on select "Select Item... Yes No N/A" at bounding box center [644, 228] width 764 height 28
click at [331, 200] on label "Will any land alteration be done within the shore impact zone?, Please note: Re…" at bounding box center [644, 196] width 764 height 29
click at [331, 214] on select "Select Item... Yes No N/A" at bounding box center [644, 228] width 764 height 28
click at [284, 235] on select "Select Item... Yes No N/A" at bounding box center [644, 228] width 764 height 28
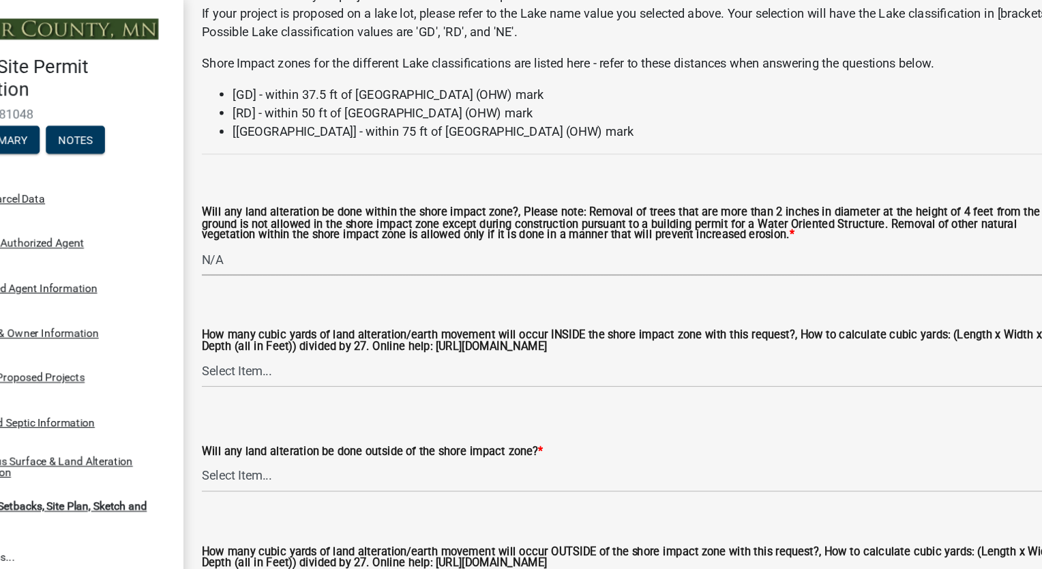
click at [262, 215] on select "Select Item... Yes No N/A" at bounding box center [644, 228] width 764 height 28
select select "12da6293-5841-4f5c-bd92-3658833964cd"
click at [312, 329] on select "Select Item... None 10 Cubic Yards or less 11-50 Cubic Yards Over 50 Cubic Yards" at bounding box center [644, 326] width 764 height 28
click at [262, 314] on select "Select Item... None 10 Cubic Yards or less 11-50 Cubic Yards Over 50 Cubic Yards" at bounding box center [644, 326] width 764 height 28
select select "27b2a8b4-abf6-463e-8c0c-7c5d2b4fe26f"
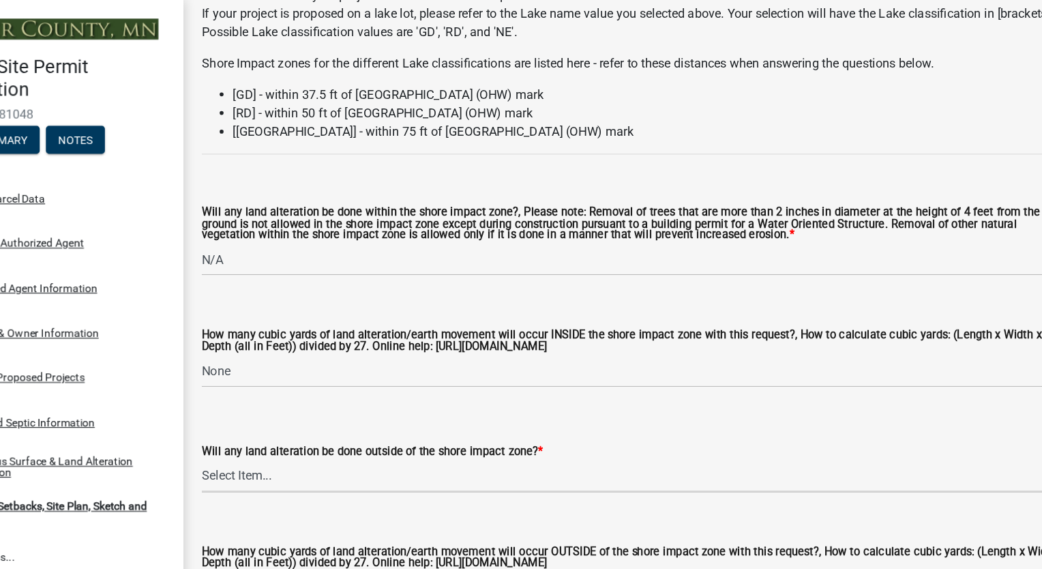
click at [305, 428] on select "Select Item... Yes No N/A" at bounding box center [644, 418] width 764 height 28
click at [262, 406] on select "Select Item... Yes No N/A" at bounding box center [644, 418] width 764 height 28
select select "28f6c7b2-2b88-4425-ae15-f67110f778a7"
click at [643, 394] on div "Will any land alteration be done outside of the shore impact zone? *" at bounding box center [644, 396] width 764 height 16
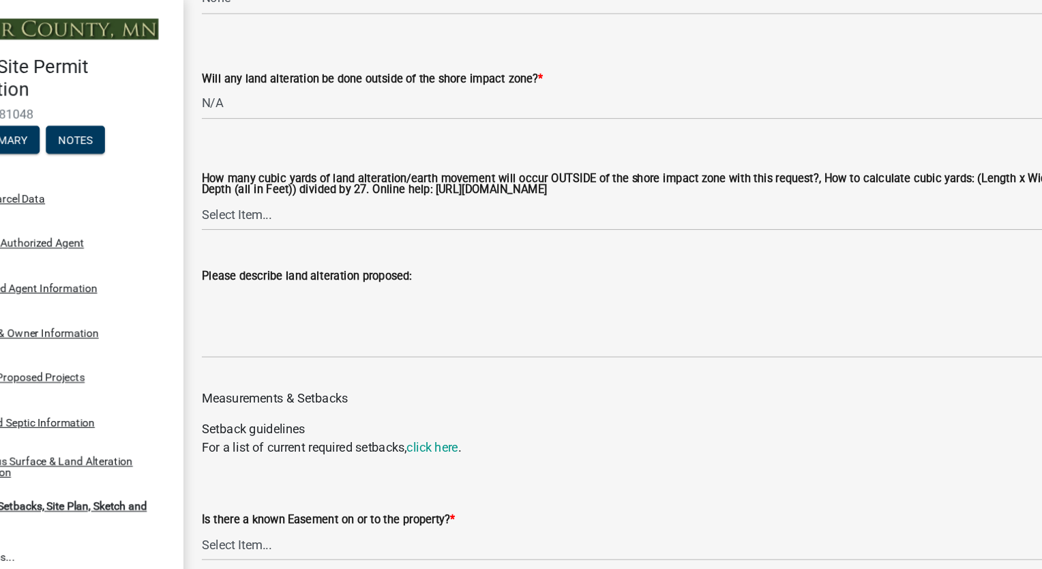
scroll to position [2182, 0]
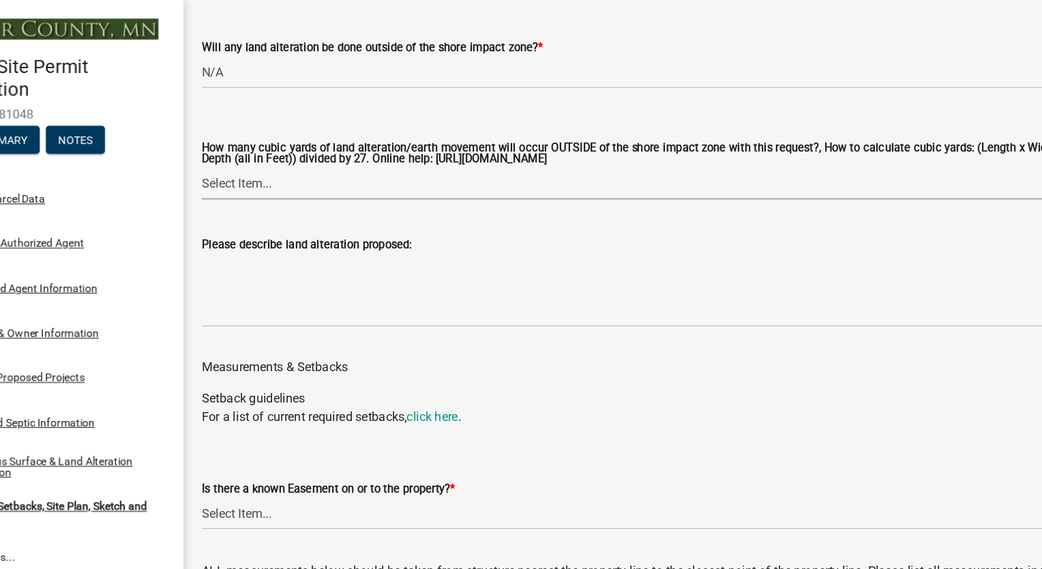
click at [290, 164] on select "Select Item... None 10 Cubic Yards or less 11-50 Cubic Yards Over 50 Cubic Yards" at bounding box center [644, 161] width 764 height 28
click at [262, 149] on select "Select Item... None 10 Cubic Yards or less 11-50 Cubic Yards Over 50 Cubic Yards" at bounding box center [644, 161] width 764 height 28
select select "d61e3758-d187-40af-a435-5e09c3f3d509"
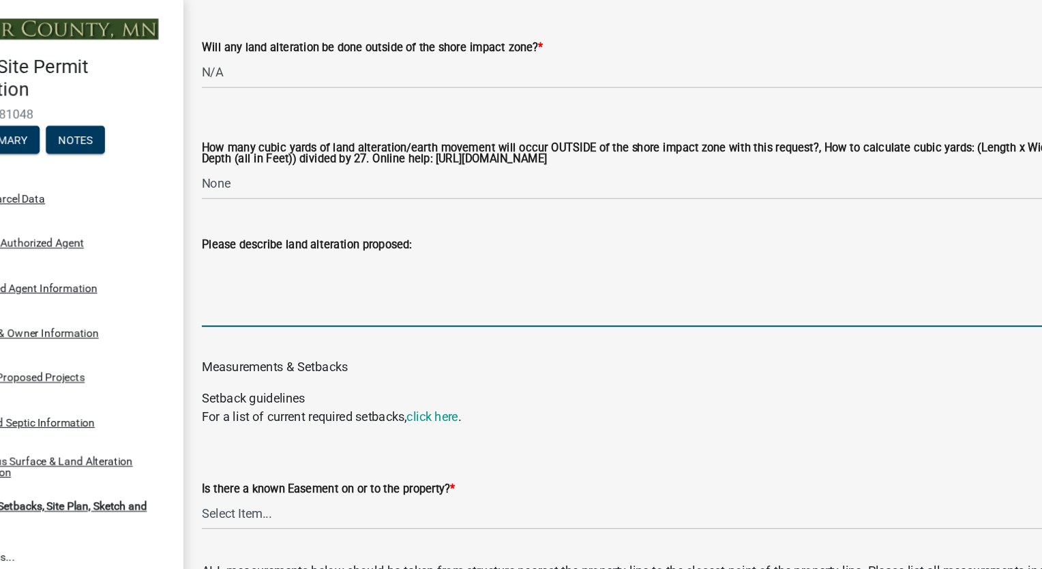
click at [315, 271] on textarea "Please describe land alteration proposed:" at bounding box center [644, 255] width 764 height 64
type textarea "N/A"
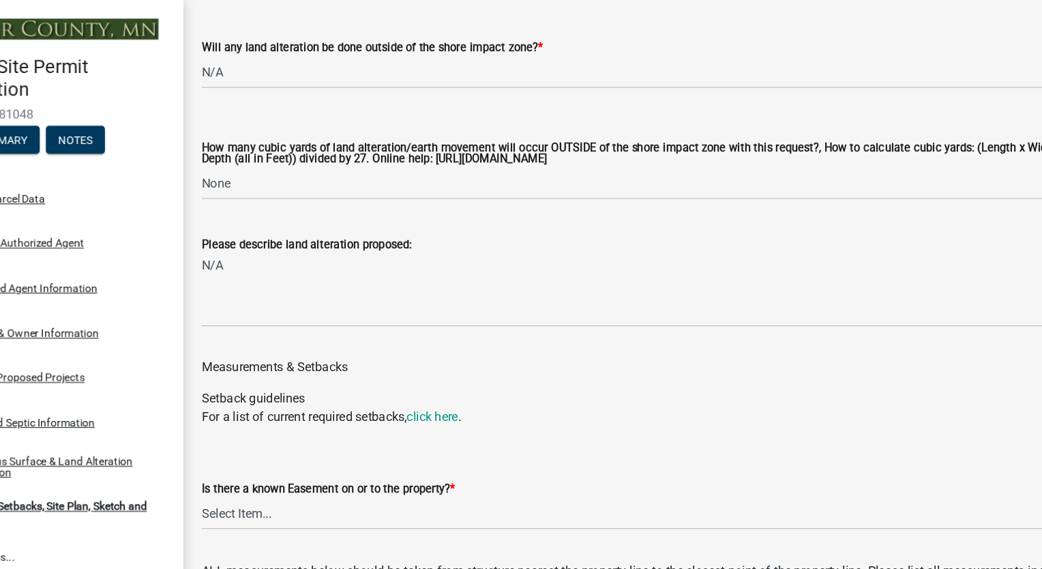
click at [646, 368] on div "For a list of current required setbacks, click here ." at bounding box center [644, 366] width 764 height 16
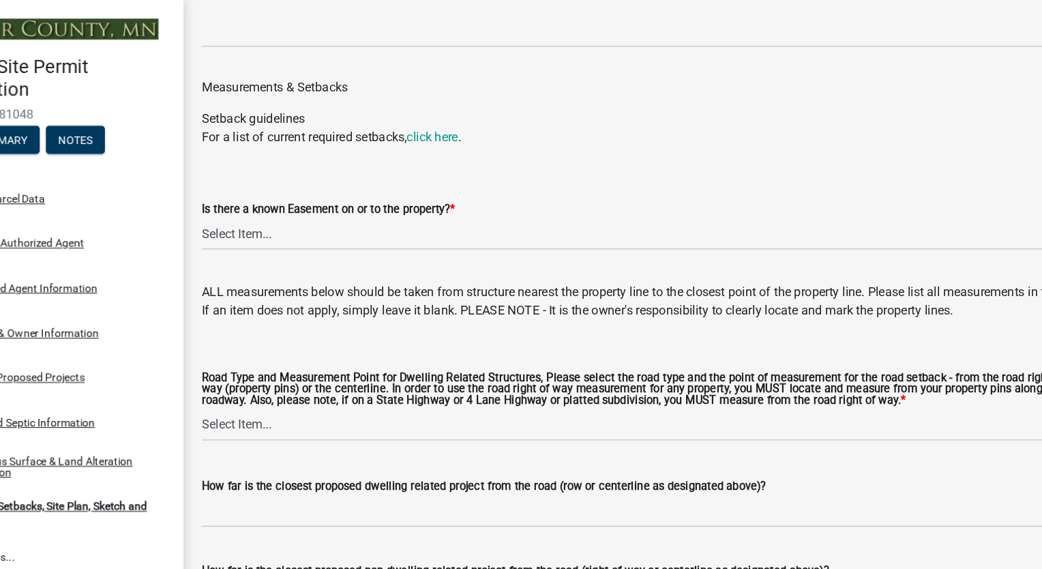
scroll to position [2455, 0]
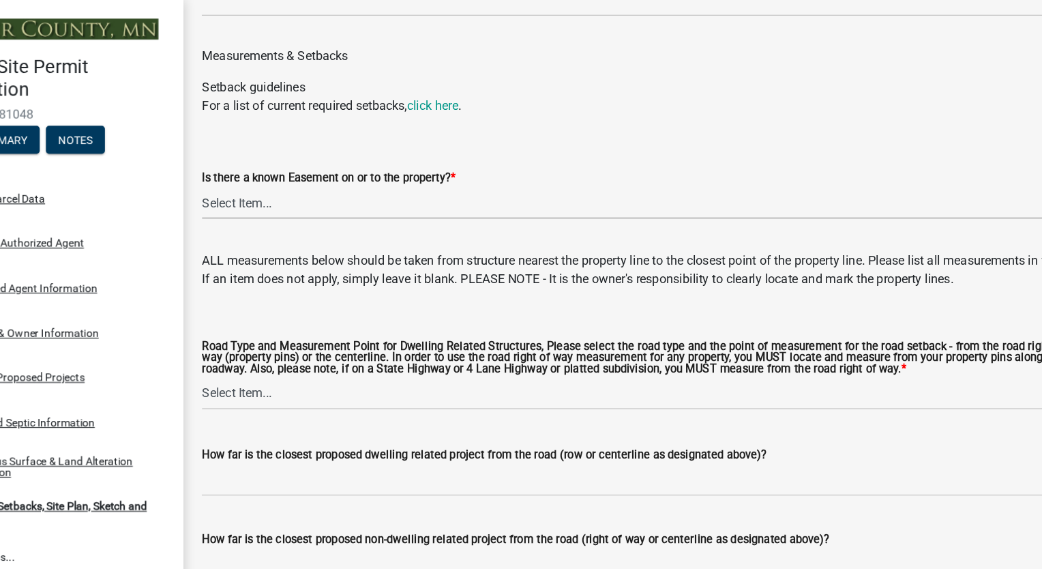
click at [301, 179] on select "Select Item... Yes No" at bounding box center [644, 178] width 764 height 28
click at [262, 166] on select "Select Item... Yes No" at bounding box center [644, 178] width 764 height 28
select select "c8b8ea71-7088-4e87-a493-7bc88cc2835b"
click at [342, 265] on wm-data-entity-input "ALL measurements below should be taken from structure nearest the property line…" at bounding box center [644, 235] width 764 height 60
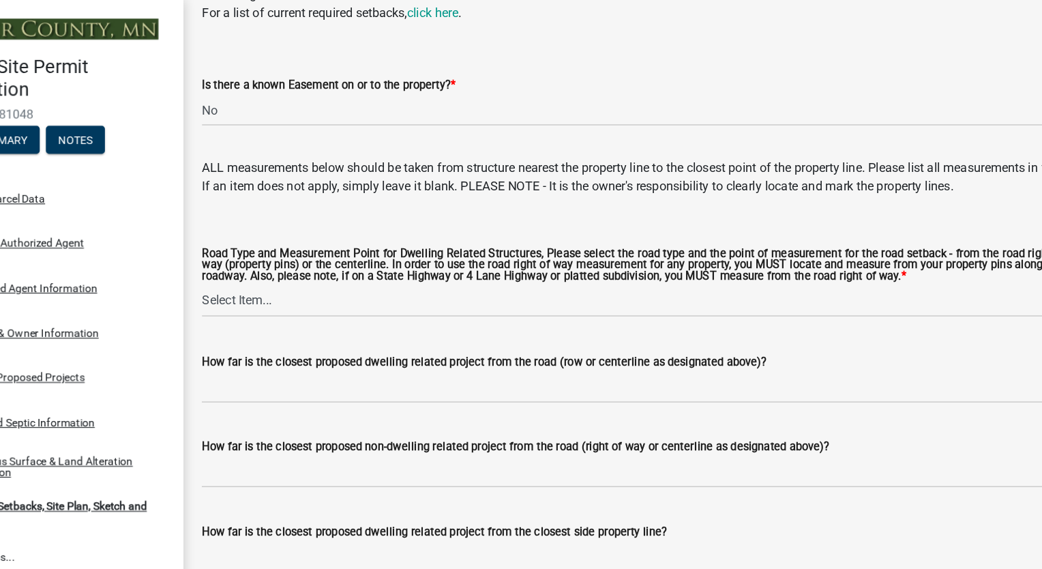
scroll to position [2564, 0]
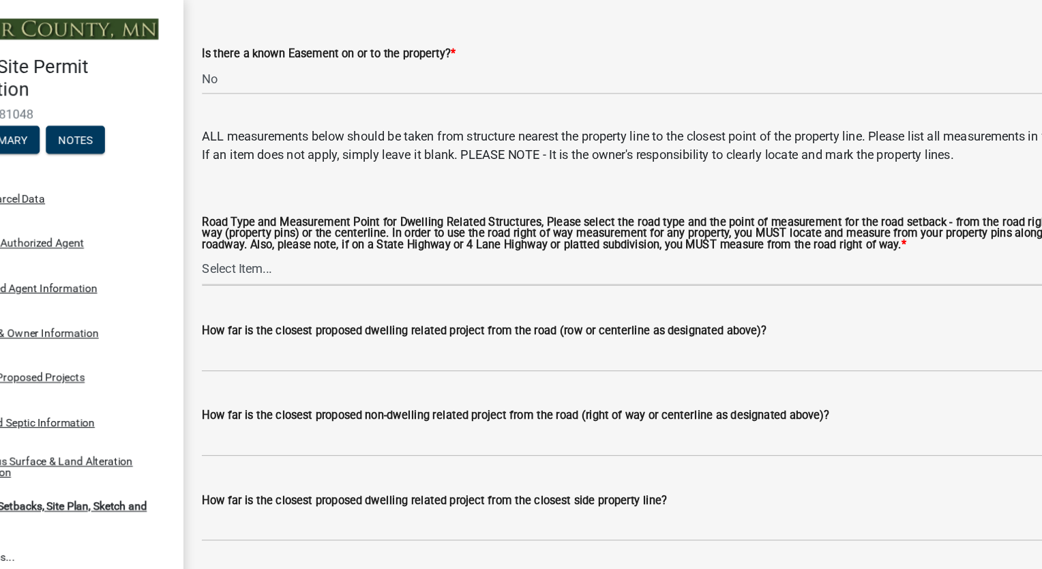
click at [305, 242] on select "Select Item... Private Easement - Right of Way Private Easement - Centerline Pu…" at bounding box center [644, 237] width 764 height 28
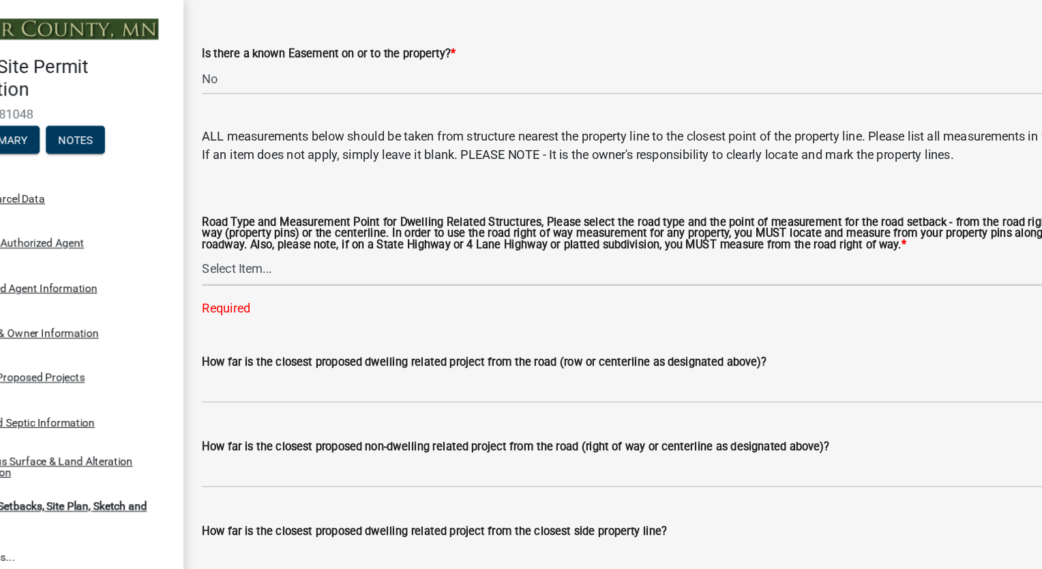
click at [310, 235] on select "Select Item... Private Easement - Right of Way Private Easement - Centerline Pu…" at bounding box center [644, 237] width 764 height 28
click at [262, 225] on select "Select Item... Private Easement - Right of Way Private Easement - Centerline Pu…" at bounding box center [644, 237] width 764 height 28
select select "a4ce8fad-3c47-4e2b-9375-28a8f2ee630b"
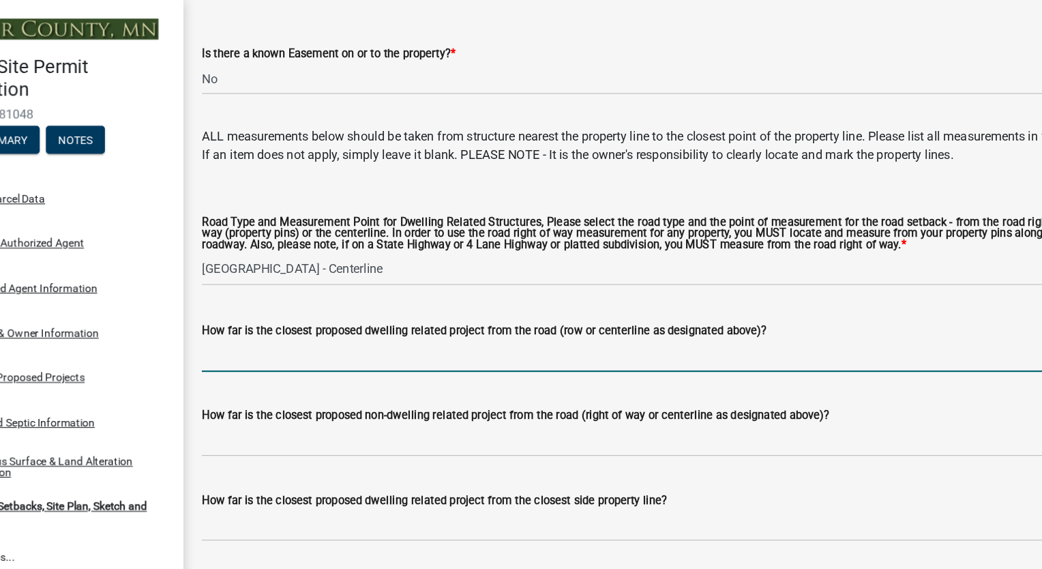
click at [329, 320] on input "How far is the closest proposed dwelling related project from the road (row or …" at bounding box center [644, 313] width 764 height 28
type input "2"
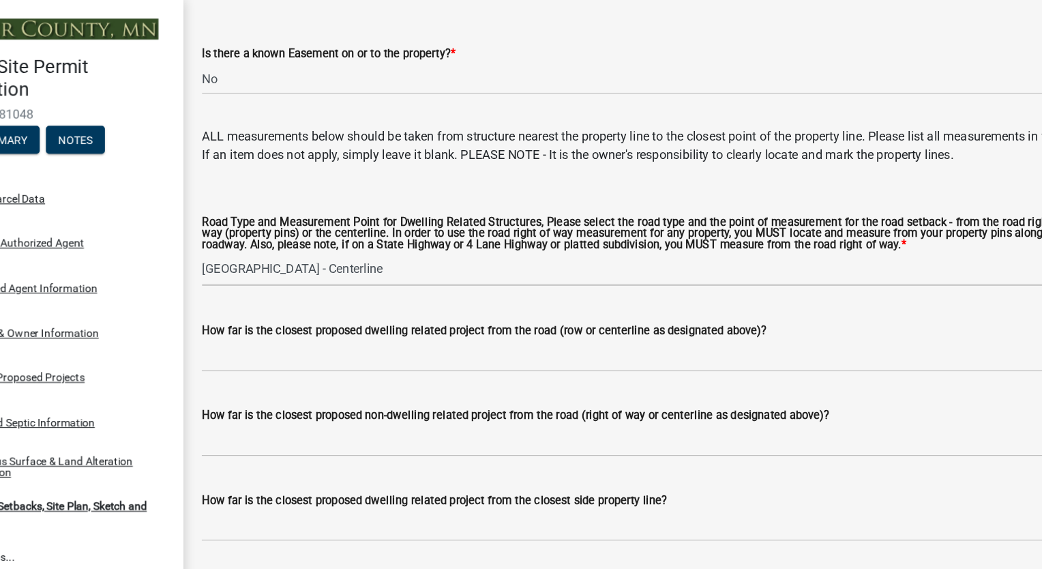
click at [323, 243] on select "Select Item... Private Easement - Right of Way Private Easement - Centerline Pu…" at bounding box center [644, 237] width 764 height 28
click at [262, 225] on select "Select Item... Private Easement - Right of Way Private Easement - Centerline Pu…" at bounding box center [644, 237] width 764 height 28
select select "1418c7e3-4054-4b00-84b5-d09b9560f30a"
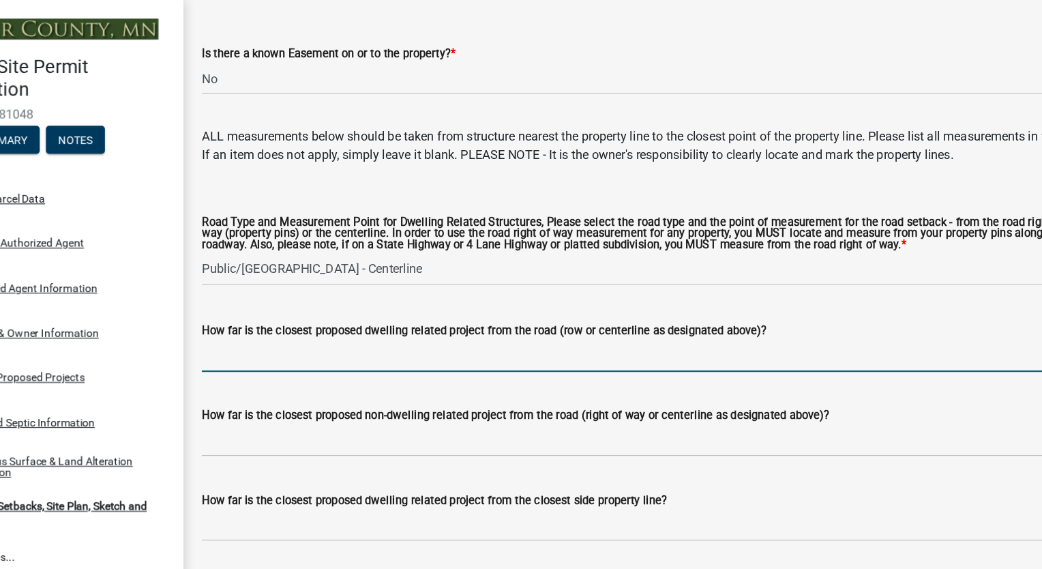
click at [300, 318] on input "How far is the closest proposed dwelling related project from the road (row or …" at bounding box center [644, 313] width 764 height 28
type input "338'"
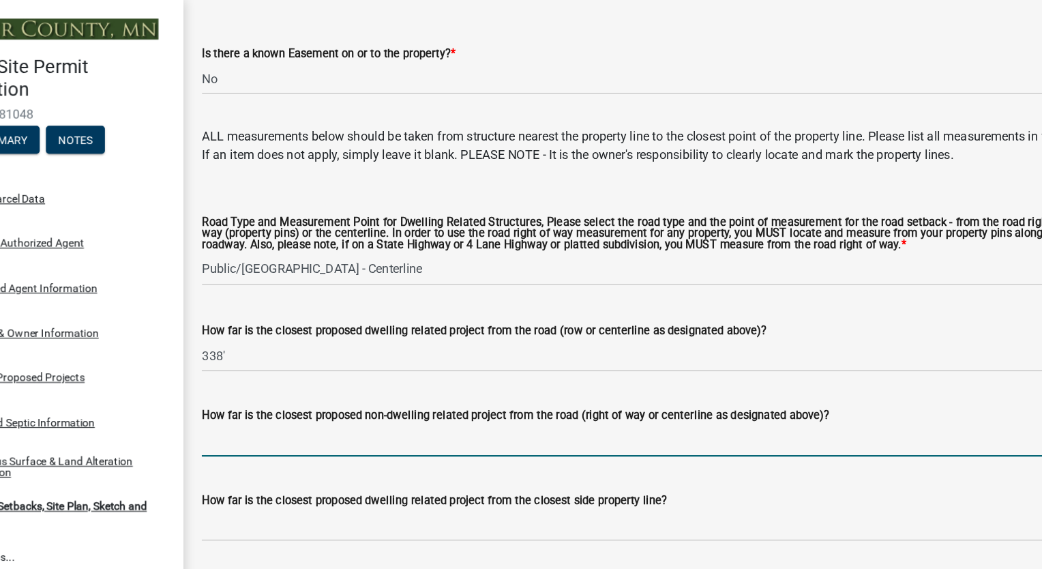
click at [850, 385] on input "How far is the closest proposed non-dwelling related project from the road (rig…" at bounding box center [644, 387] width 764 height 28
click at [839, 430] on div "How far is the closest proposed dwelling related project from the closest side …" at bounding box center [644, 443] width 764 height 63
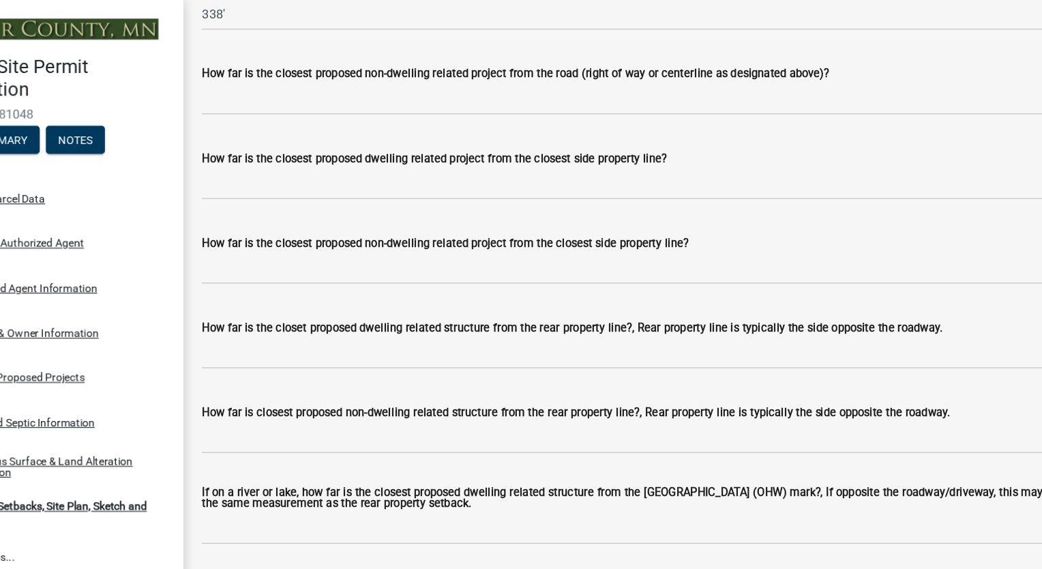
scroll to position [2891, 0]
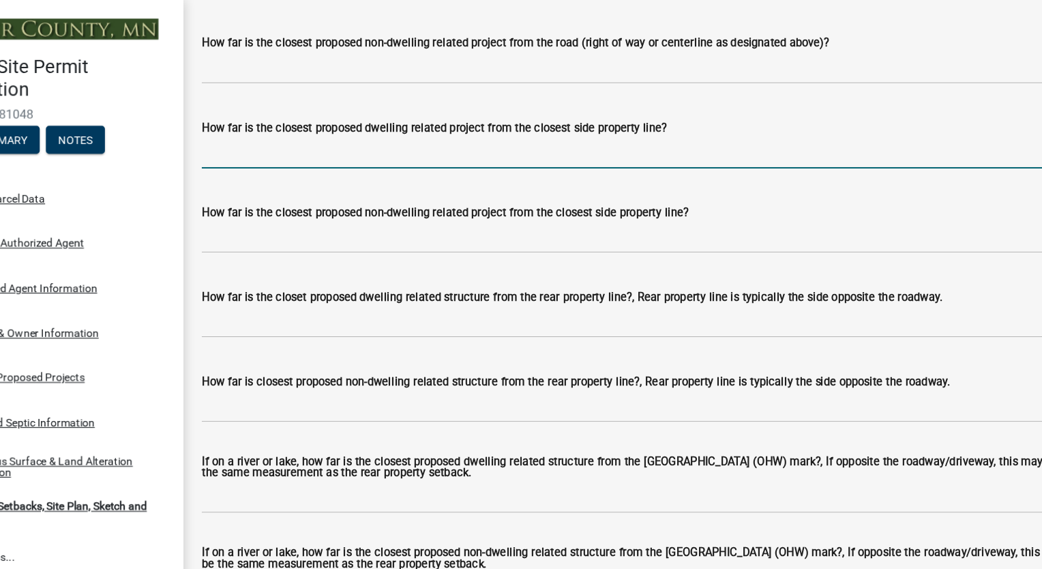
click at [376, 148] on input "How far is the closest proposed dwelling related project from the closest side …" at bounding box center [644, 134] width 764 height 28
type input "22'"
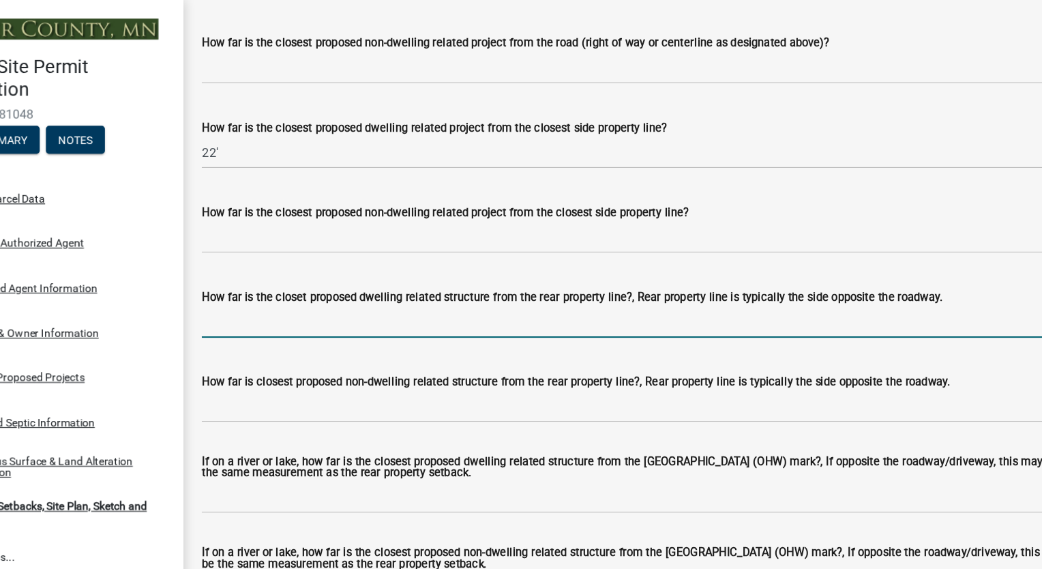
click at [425, 288] on input "How far is the closet proposed dwelling related structure from the rear propert…" at bounding box center [644, 283] width 764 height 28
type input "330'"
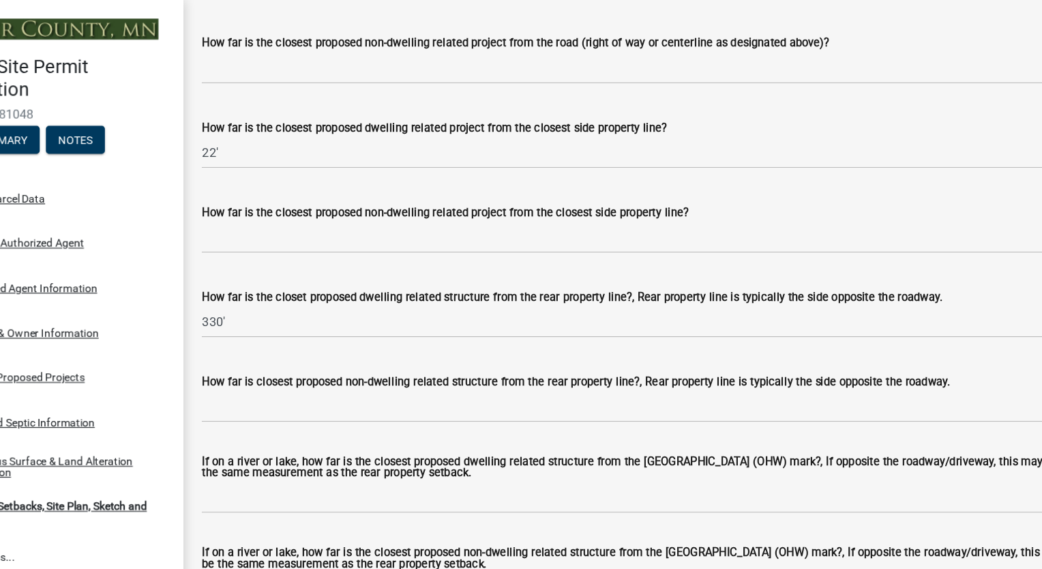
click at [869, 333] on label "How far is closest proposed non-dwelling related structure from the rear proper…" at bounding box center [590, 336] width 657 height 10
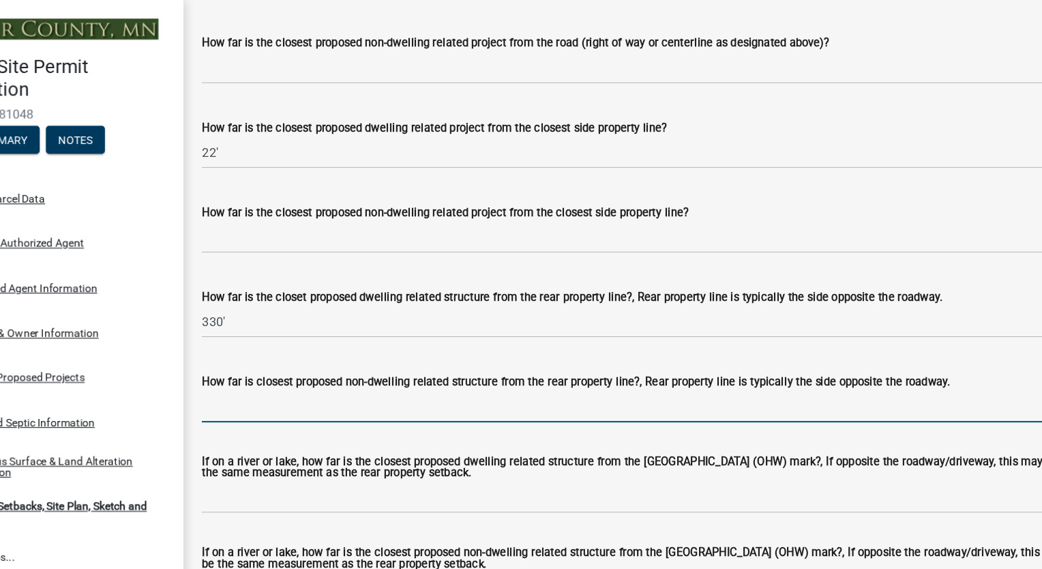
click at [869, 343] on input "How far is closest proposed non-dwelling related structure from the rear proper…" at bounding box center [644, 357] width 764 height 28
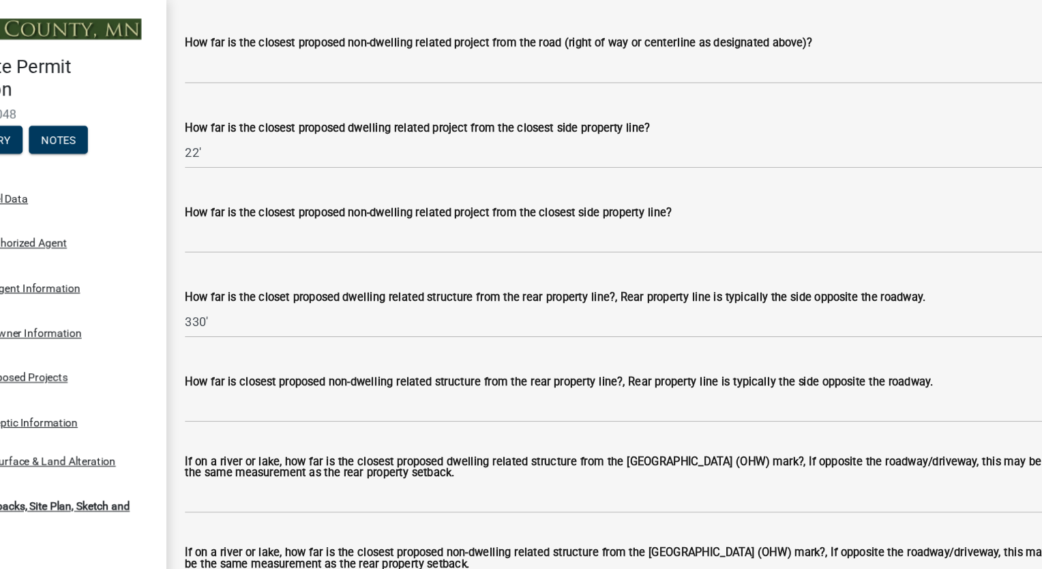
click at [821, 400] on div "If on a river or lake, how far is the closest proposed dwelling related structu…" at bounding box center [644, 416] width 764 height 69
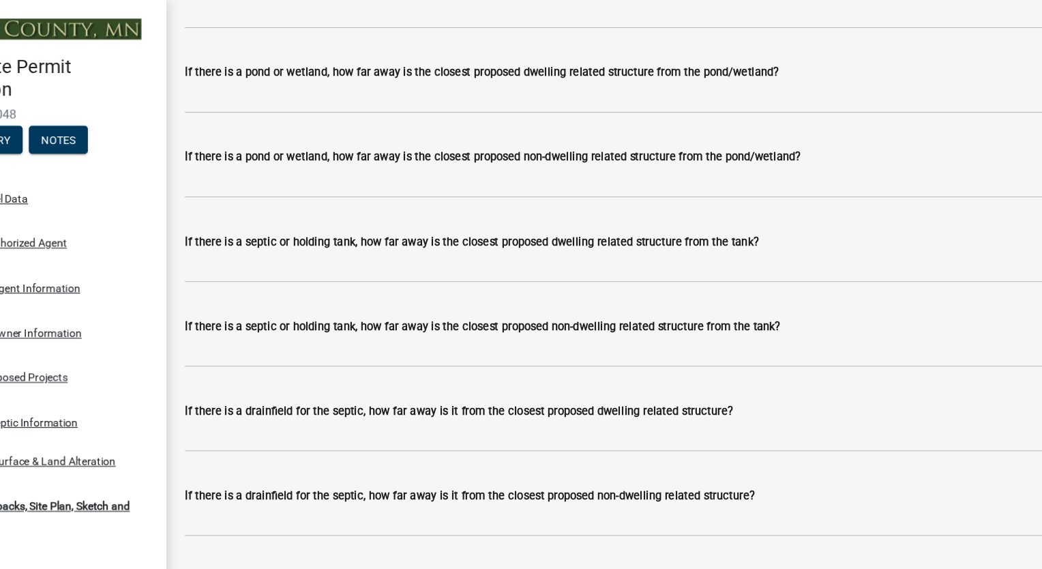
scroll to position [3573, 0]
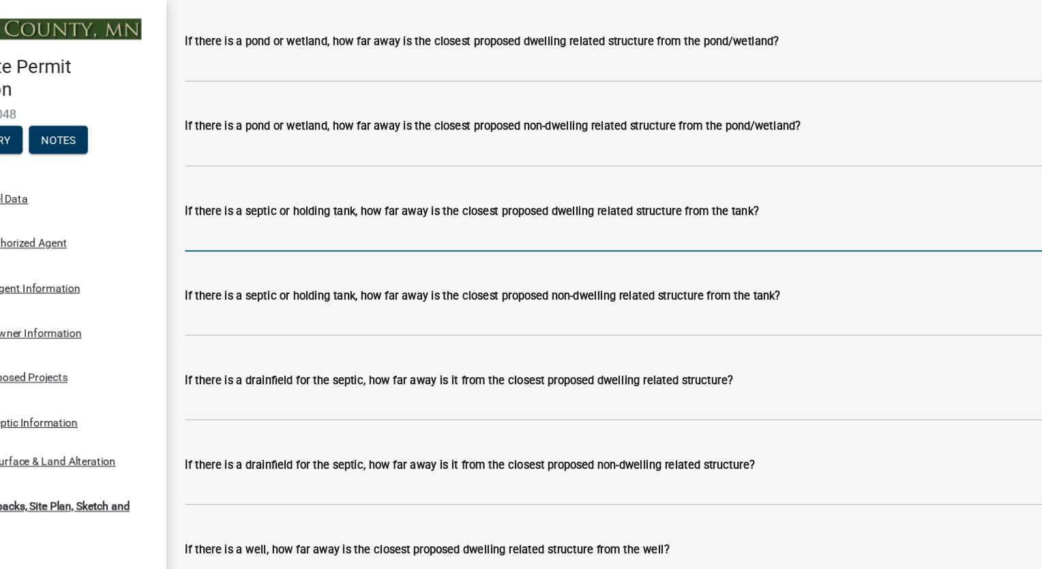
click at [382, 213] on input "If there is a septic or holding tank, how far away is the closest proposed dwel…" at bounding box center [644, 207] width 764 height 28
type input "28'"
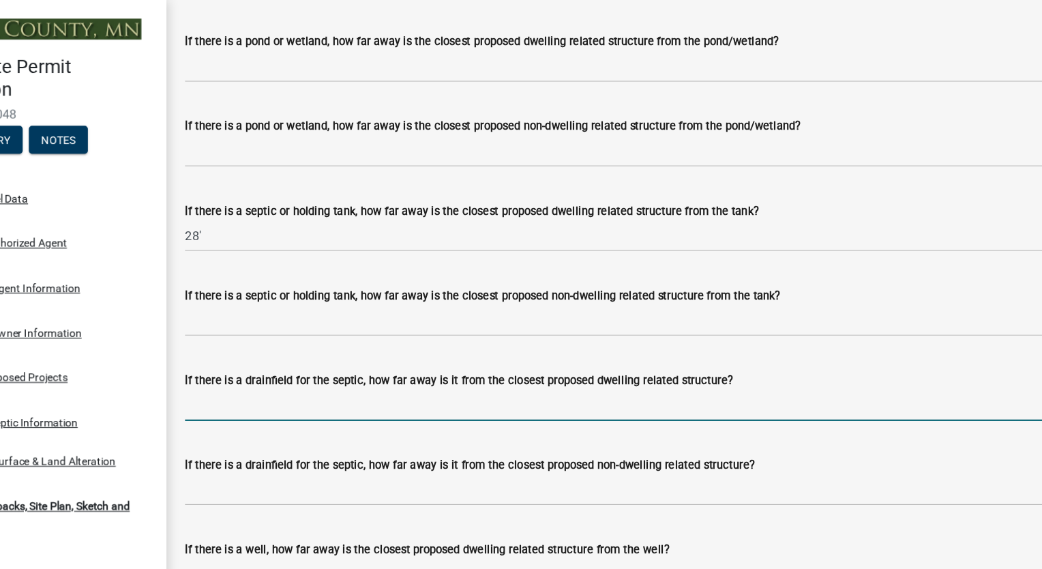
click at [341, 364] on input "If there is a drainfield for the septic, how far away is it from the closest pr…" at bounding box center [644, 356] width 764 height 28
type input "50'"
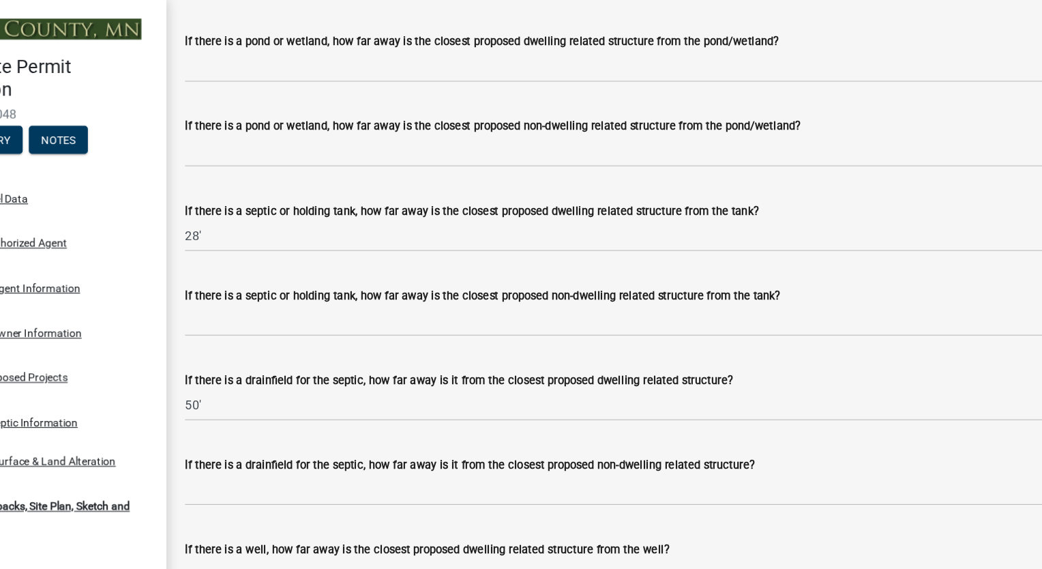
click at [717, 408] on label "If there is a drainfield for the septic, how far away is it from the closest pr…" at bounding box center [512, 409] width 501 height 10
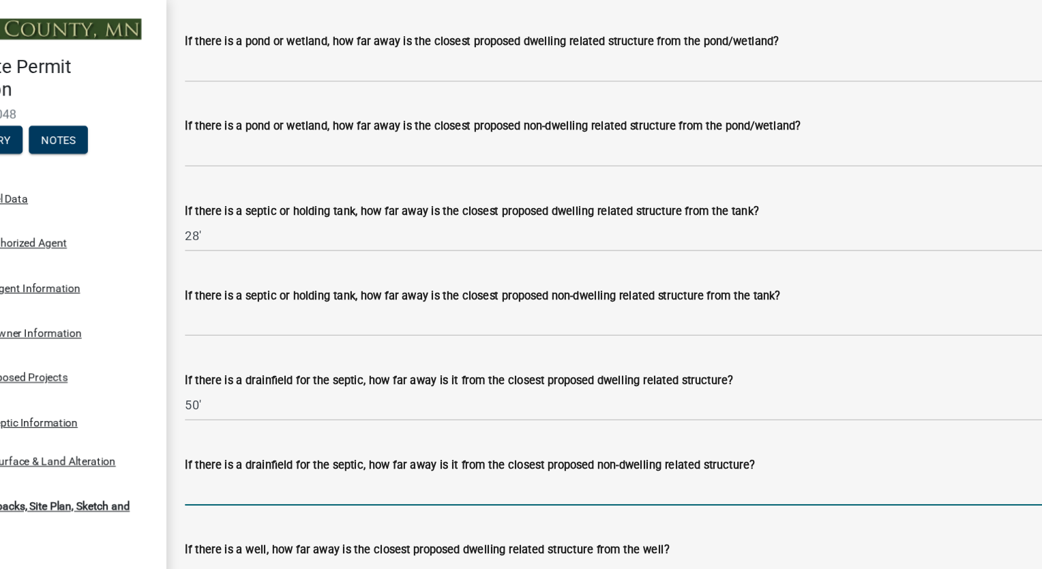
click at [717, 416] on input "If there is a drainfield for the septic, how far away is it from the closest pr…" at bounding box center [644, 430] width 764 height 28
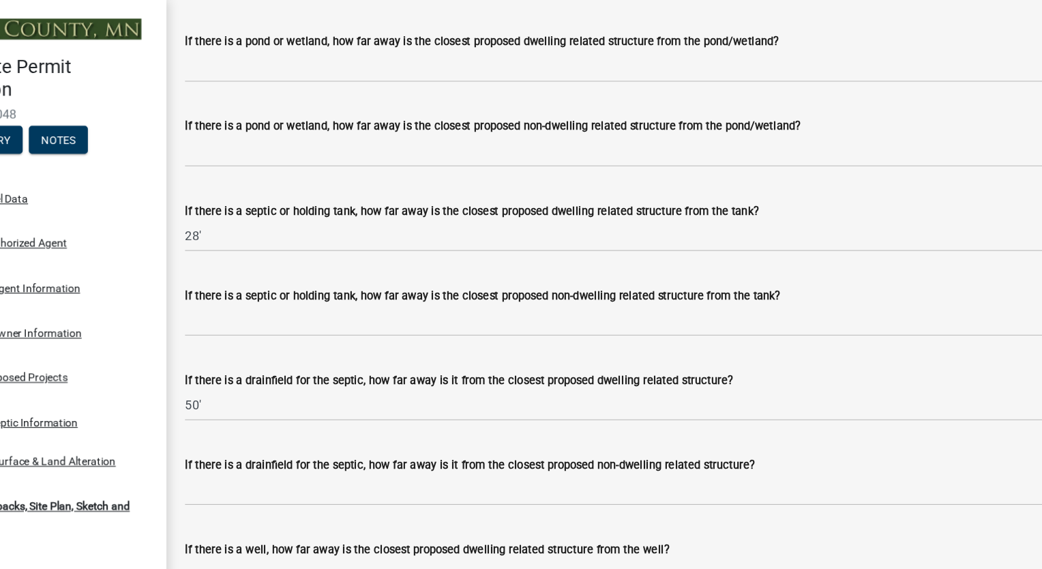
click at [749, 411] on div "If there is a drainfield for the septic, how far away is it from the closest pr…" at bounding box center [644, 408] width 764 height 16
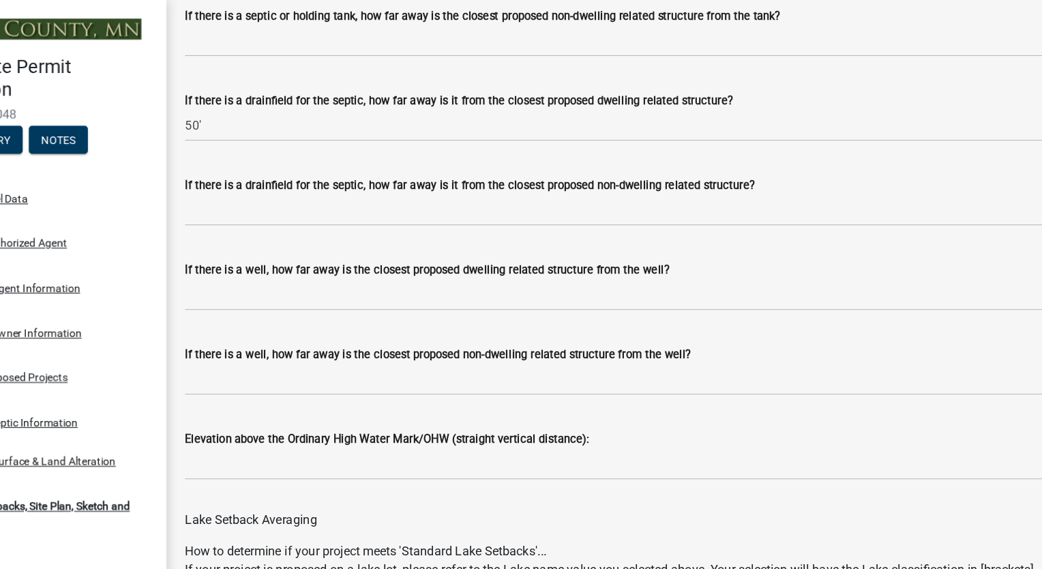
scroll to position [3846, 0]
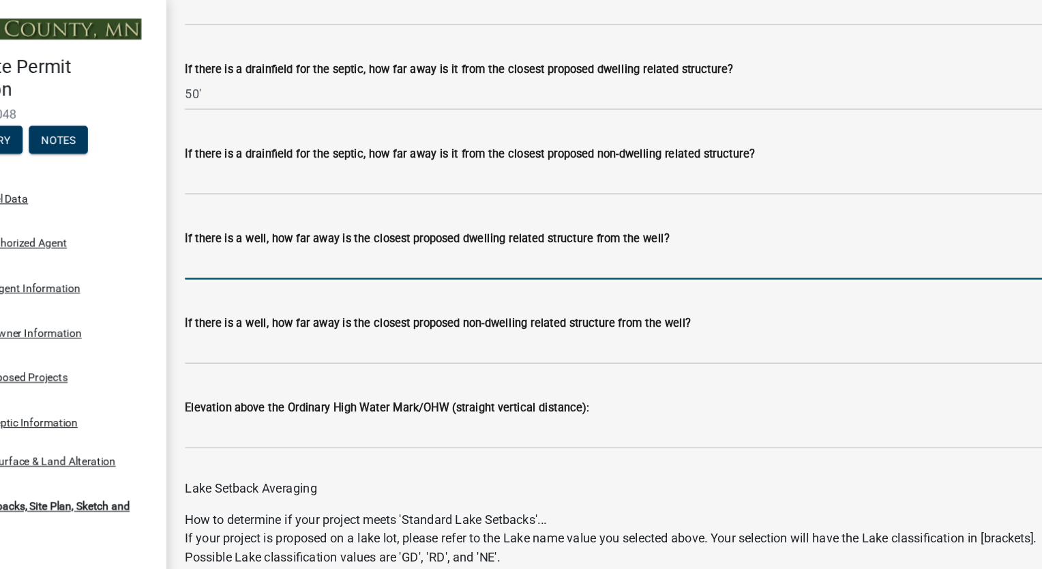
click at [303, 241] on input "If there is a well, how far away is the closest proposed dwelling related struc…" at bounding box center [644, 232] width 764 height 28
type input "10'"
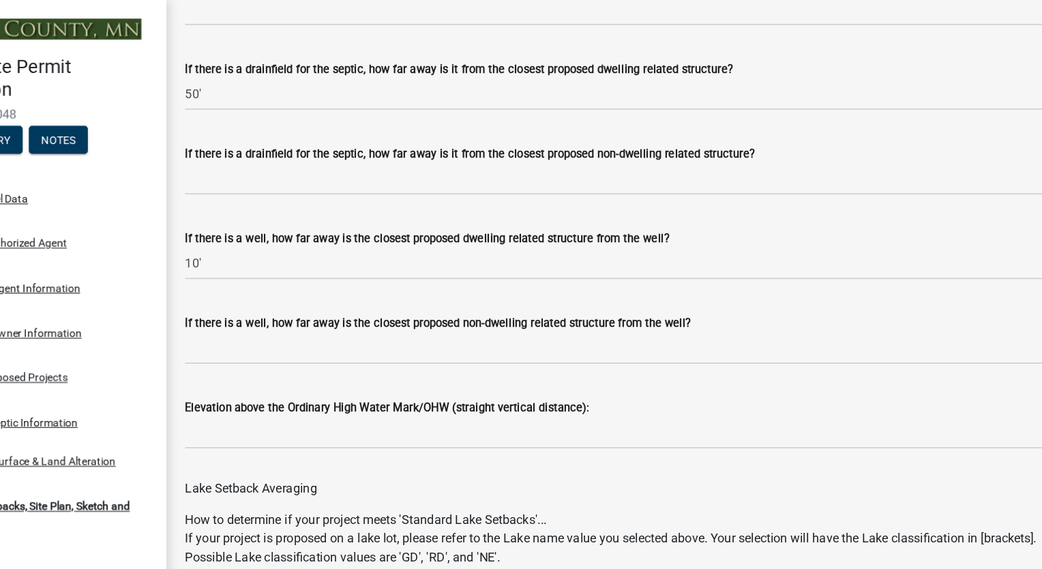
click at [661, 209] on label "If there is a well, how far away is the closest proposed dwelling related struc…" at bounding box center [474, 210] width 425 height 10
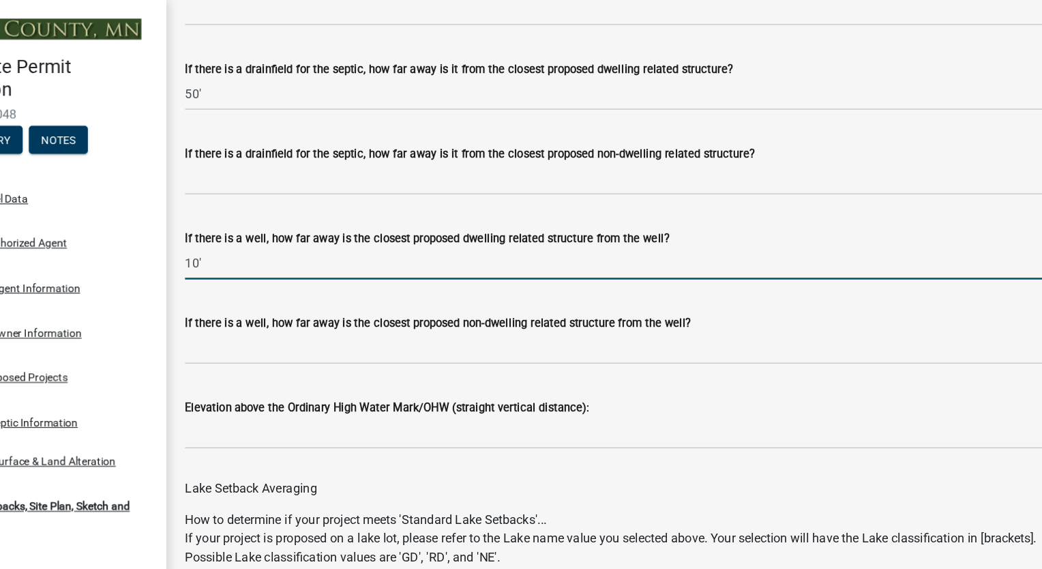
click at [661, 218] on input "10'" at bounding box center [644, 232] width 764 height 28
click at [658, 288] on label "If there is a well, how far away is the closest proposed non-dwelling related s…" at bounding box center [484, 285] width 445 height 10
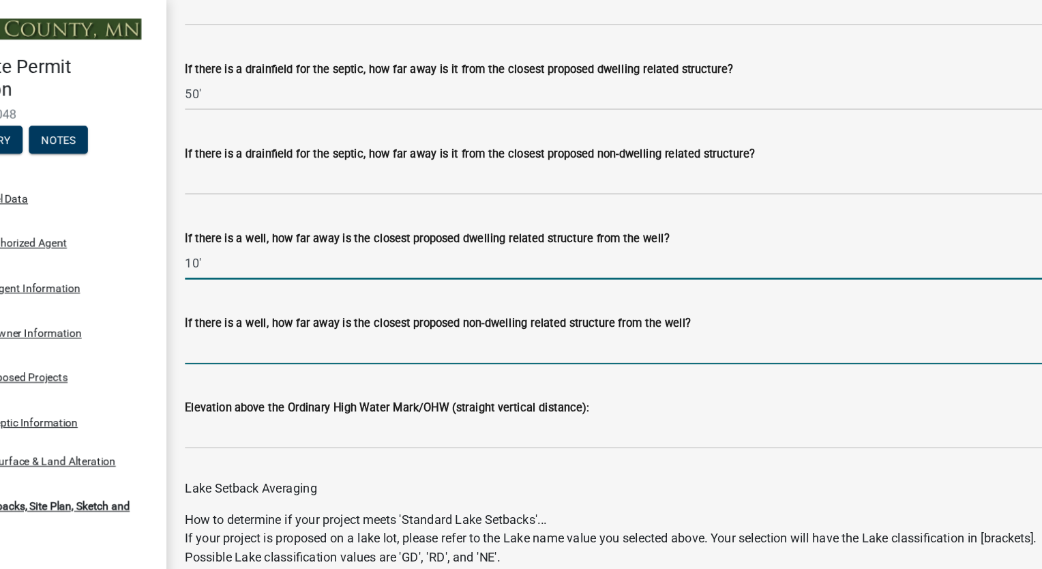
click at [658, 292] on input "If there is a well, how far away is the closest proposed non-dwelling related s…" at bounding box center [644, 306] width 764 height 28
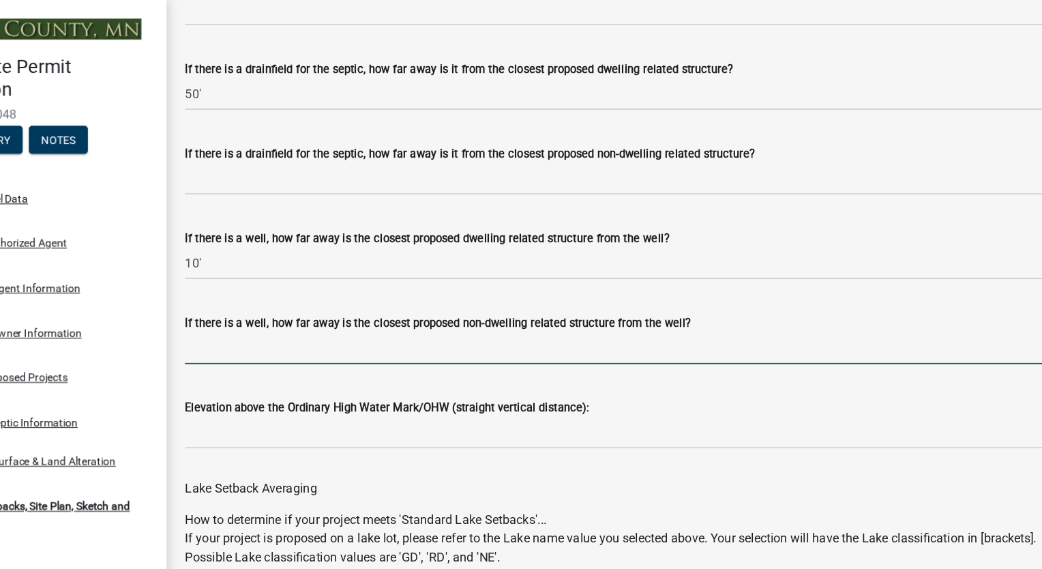
click at [658, 288] on label "If there is a well, how far away is the closest proposed non-dwelling related s…" at bounding box center [484, 285] width 445 height 10
click at [658, 292] on input "If there is a well, how far away is the closest proposed non-dwelling related s…" at bounding box center [644, 306] width 764 height 28
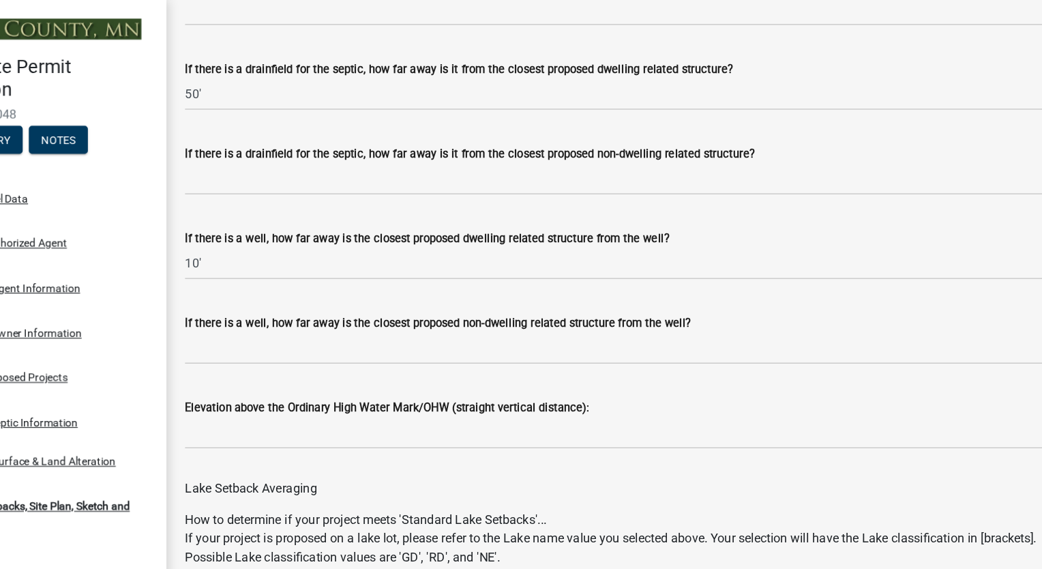
click at [658, 288] on label "If there is a well, how far away is the closest proposed non-dwelling related s…" at bounding box center [484, 285] width 445 height 10
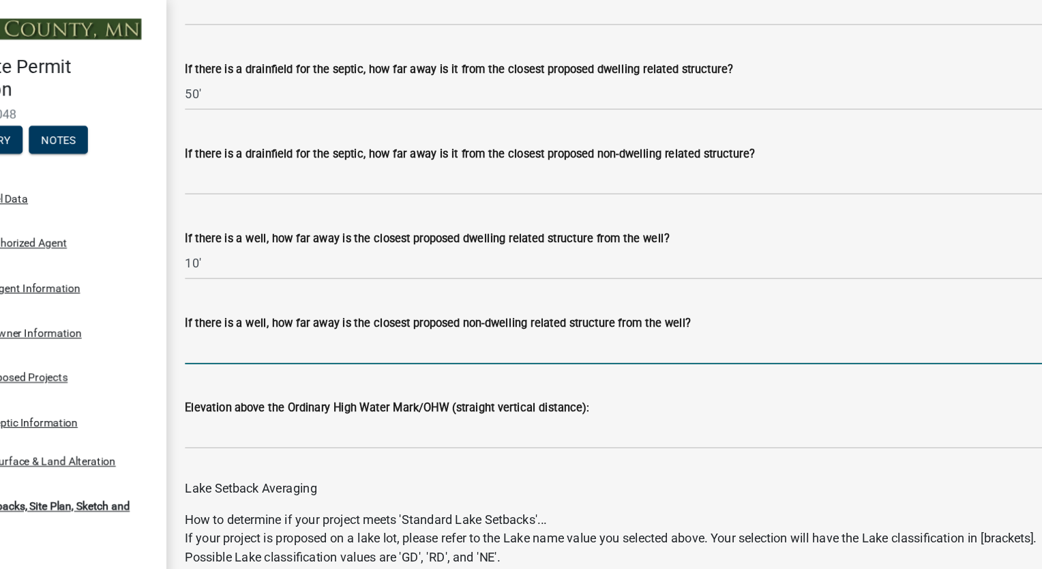
click at [658, 292] on input "If there is a well, how far away is the closest proposed non-dwelling related s…" at bounding box center [644, 306] width 764 height 28
click at [659, 282] on label "If there is a well, how far away is the closest proposed non-dwelling related s…" at bounding box center [484, 285] width 445 height 10
click at [659, 292] on input "If there is a well, how far away is the closest proposed non-dwelling related s…" at bounding box center [644, 306] width 764 height 28
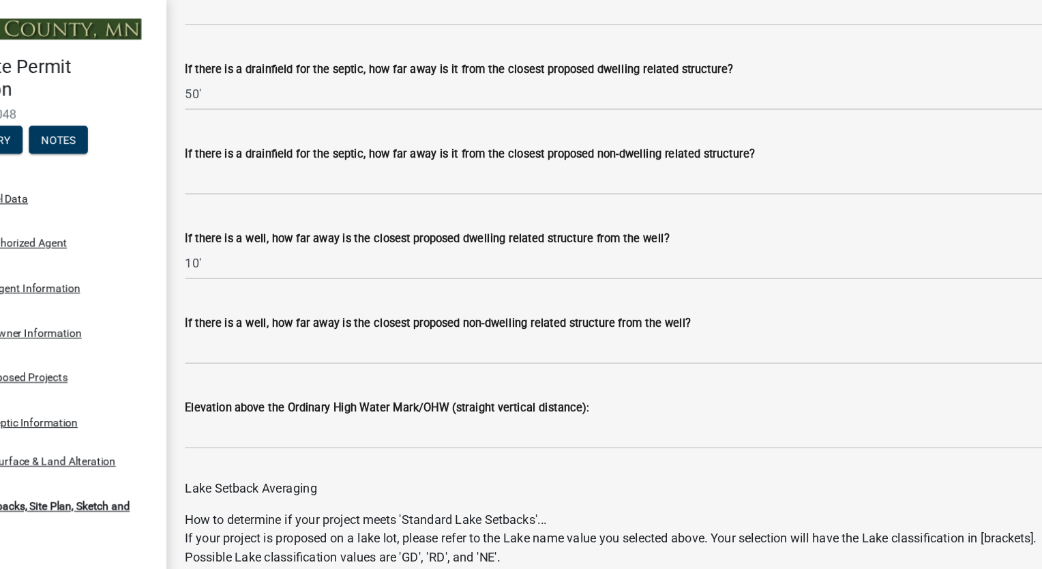
click at [659, 282] on label "If there is a well, how far away is the closest proposed non-dwelling related s…" at bounding box center [484, 285] width 445 height 10
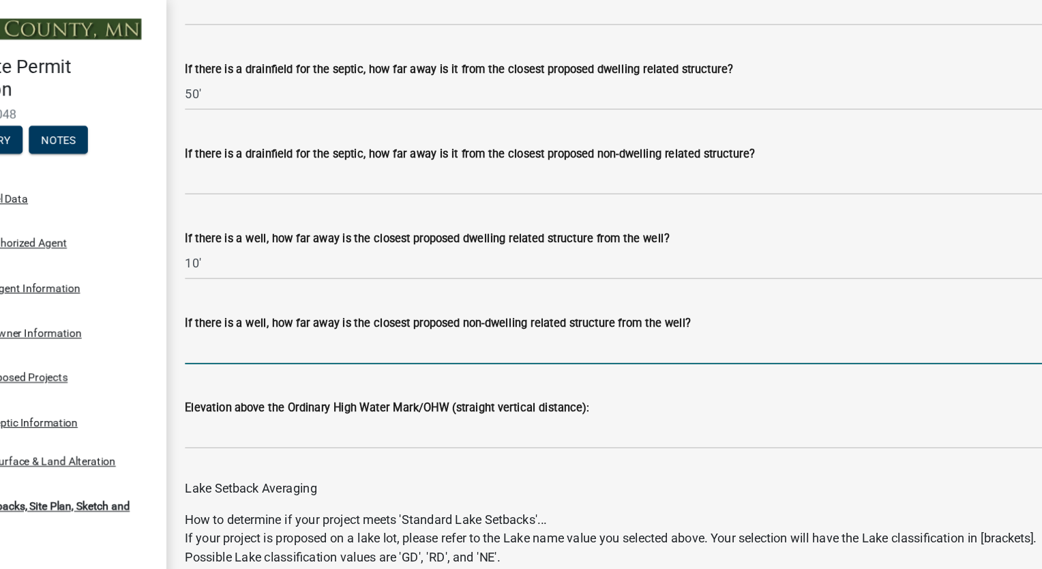
click at [659, 292] on input "If there is a well, how far away is the closest proposed non-dwelling related s…" at bounding box center [644, 306] width 764 height 28
click at [487, 463] on div "How to determine if your project meets 'Standard Lake Setbacks'... If your proj…" at bounding box center [644, 517] width 764 height 136
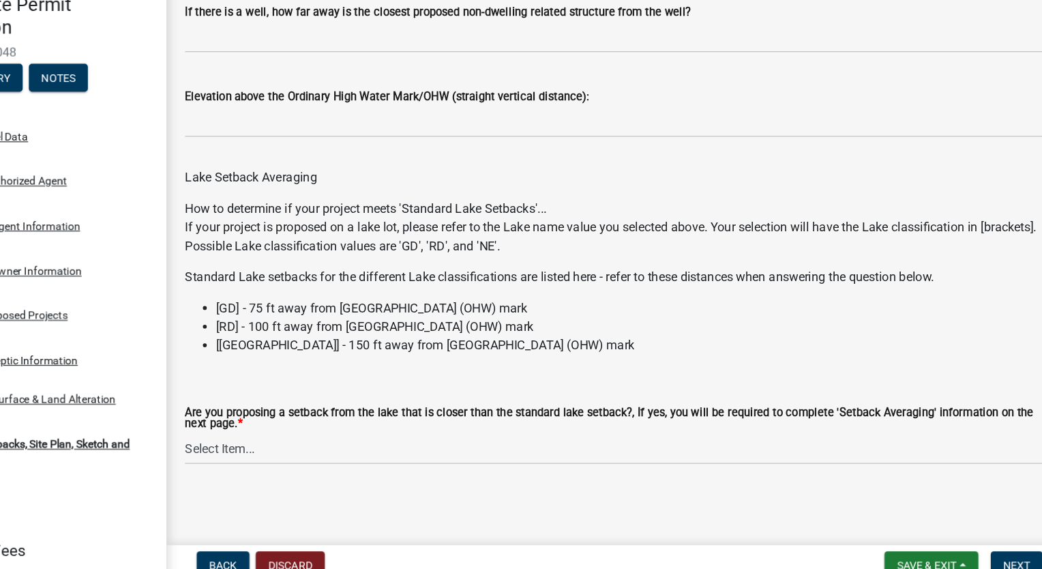
scroll to position [0, 0]
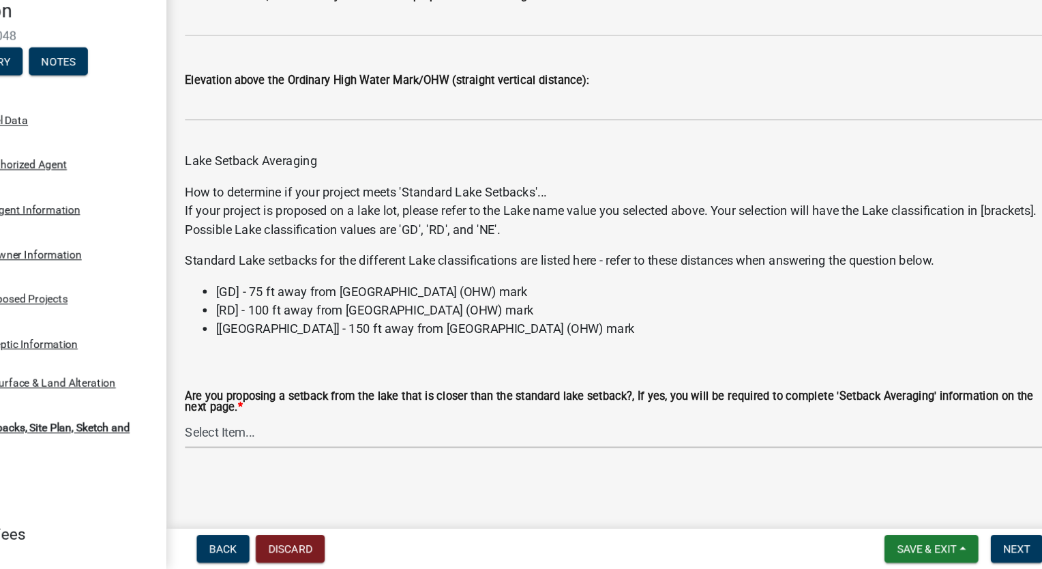
click at [288, 446] on select "Select Item... Yes No N/A" at bounding box center [644, 448] width 764 height 28
click at [262, 434] on select "Select Item... Yes No N/A" at bounding box center [644, 448] width 764 height 28
select select "4421853d-5e11-4b64-95ec-6c47066881cc"
click at [994, 550] on span "Next" at bounding box center [993, 551] width 24 height 11
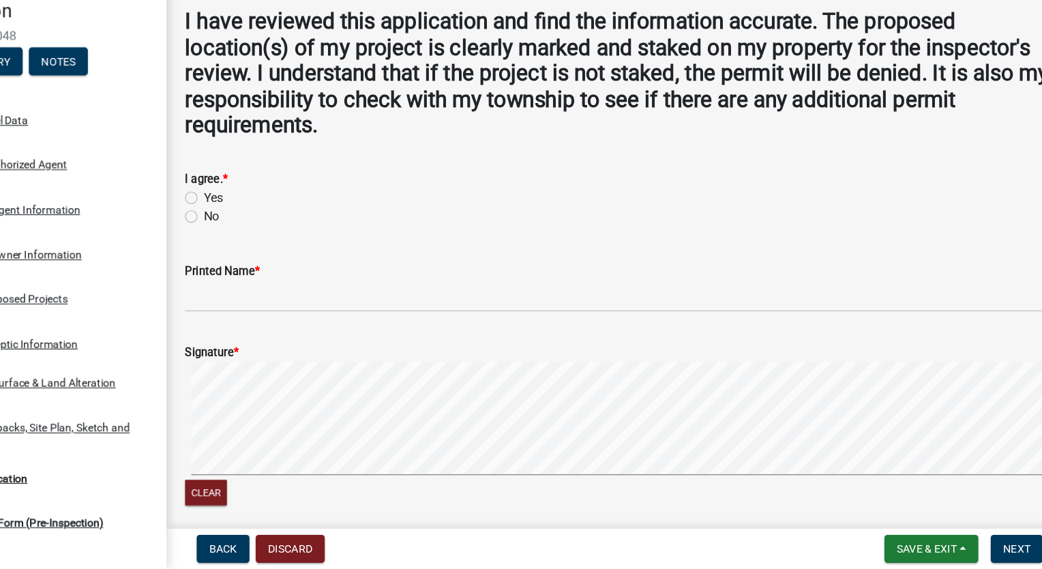
click at [278, 244] on label "Yes" at bounding box center [286, 243] width 17 height 16
click at [278, 243] on input "Yes" at bounding box center [282, 239] width 9 height 9
radio input "true"
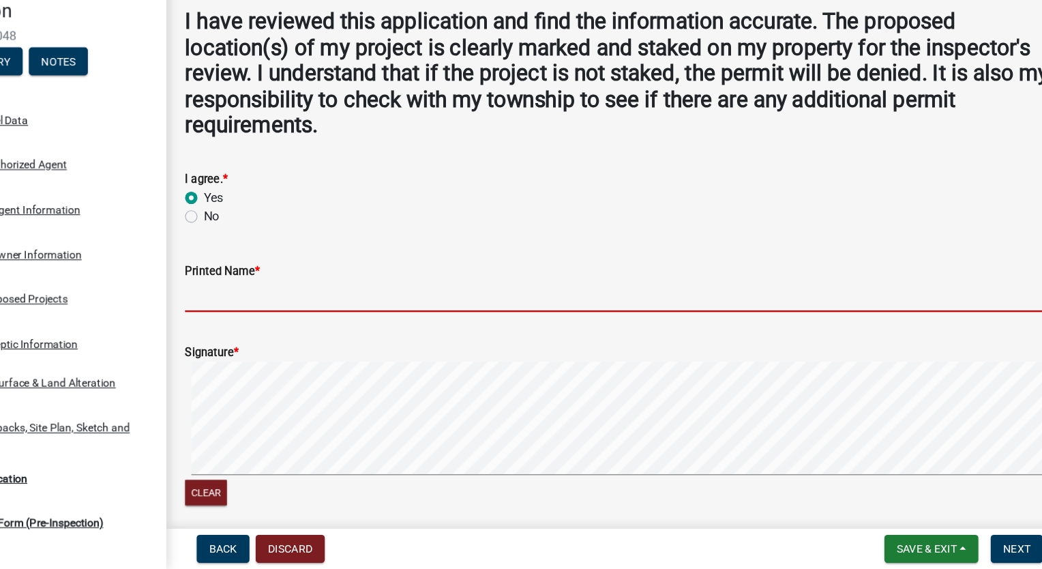
click at [300, 335] on input "Printed Name *" at bounding box center [644, 329] width 764 height 28
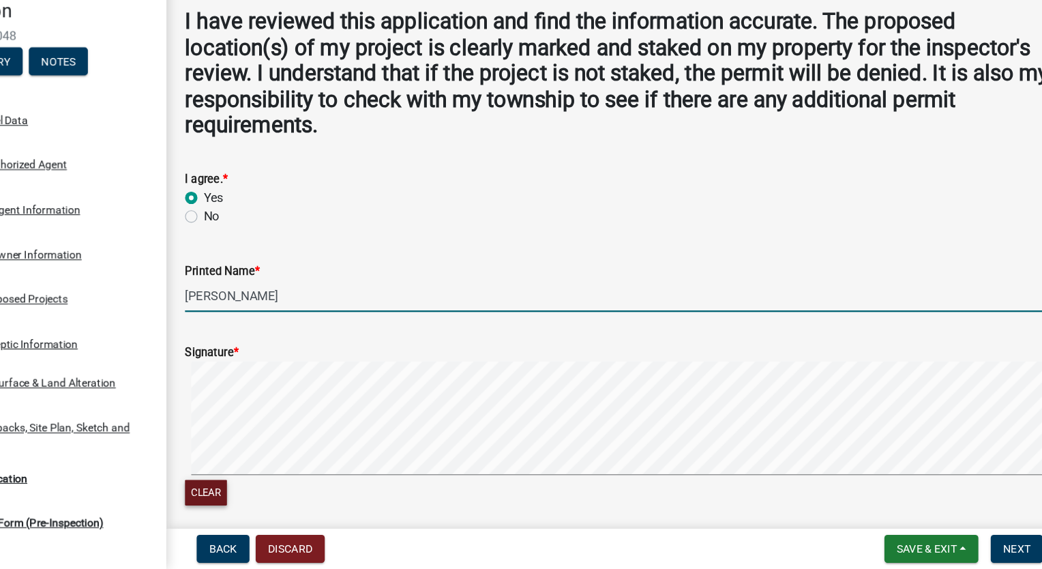
type input "[PERSON_NAME]"
click at [289, 496] on button "Clear" at bounding box center [280, 501] width 37 height 23
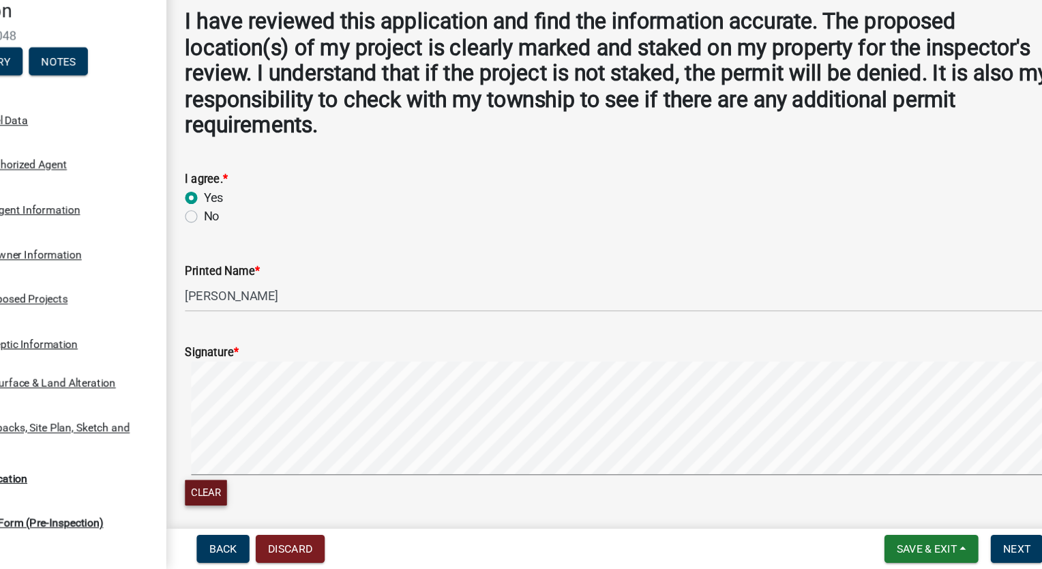
click at [290, 497] on button "Clear" at bounding box center [280, 501] width 37 height 23
click at [987, 550] on span "Next" at bounding box center [993, 551] width 24 height 11
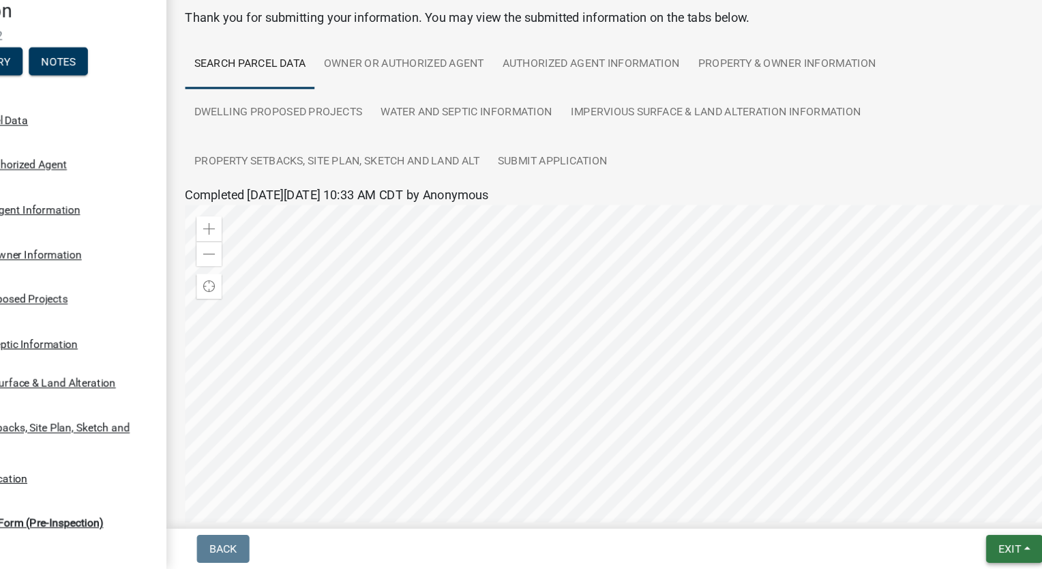
click at [989, 552] on span "Exit" at bounding box center [986, 551] width 20 height 11
click at [947, 523] on button "Save & Exit" at bounding box center [961, 515] width 109 height 33
